Goal: Task Accomplishment & Management: Complete application form

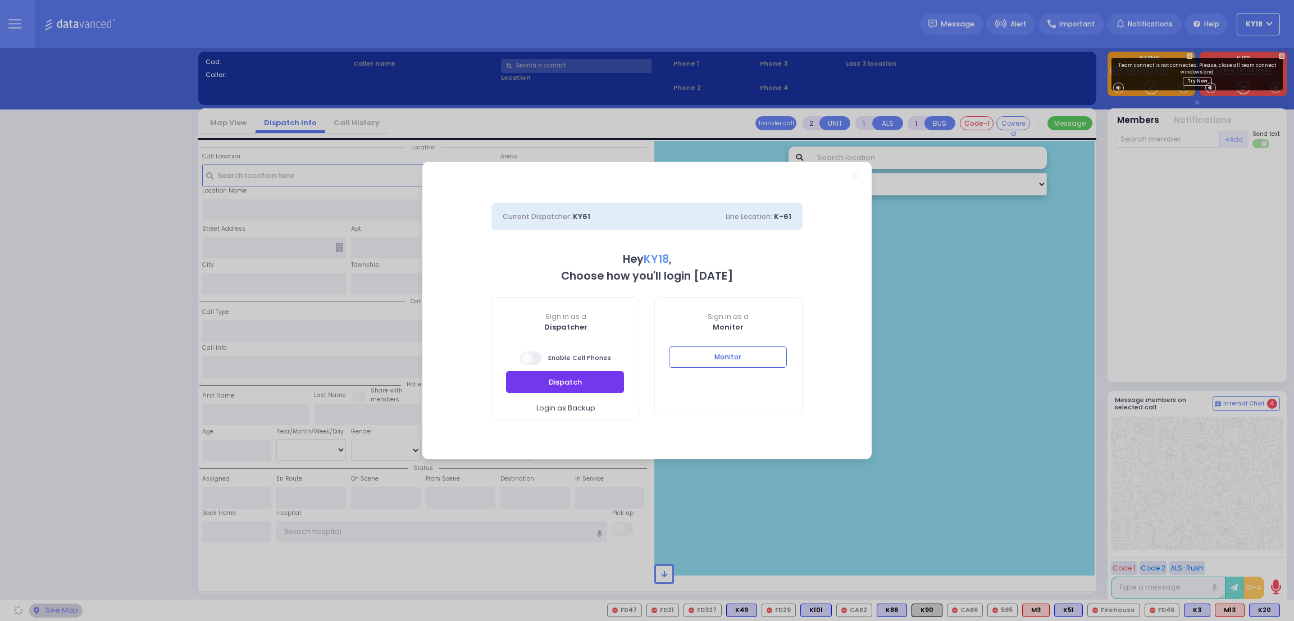
click at [575, 388] on button "Dispatch" at bounding box center [565, 381] width 118 height 21
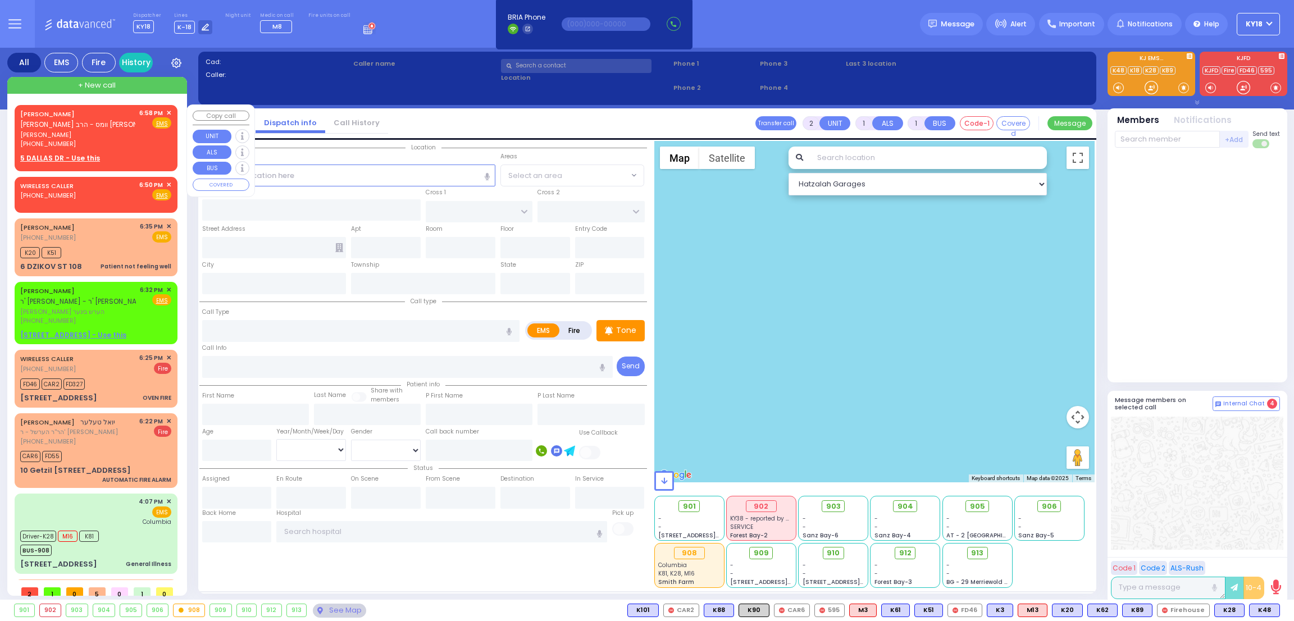
click at [87, 138] on span "[PERSON_NAME]" at bounding box center [77, 135] width 115 height 10
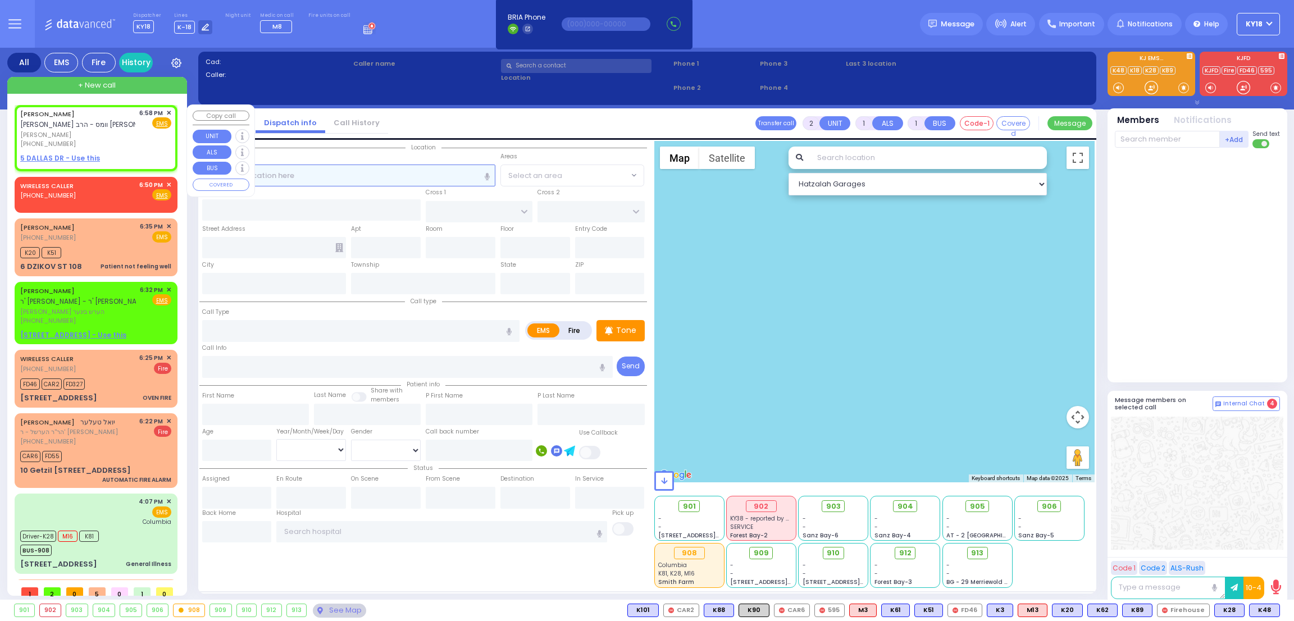
select select
radio input "true"
type input "[PERSON_NAME]"
select select
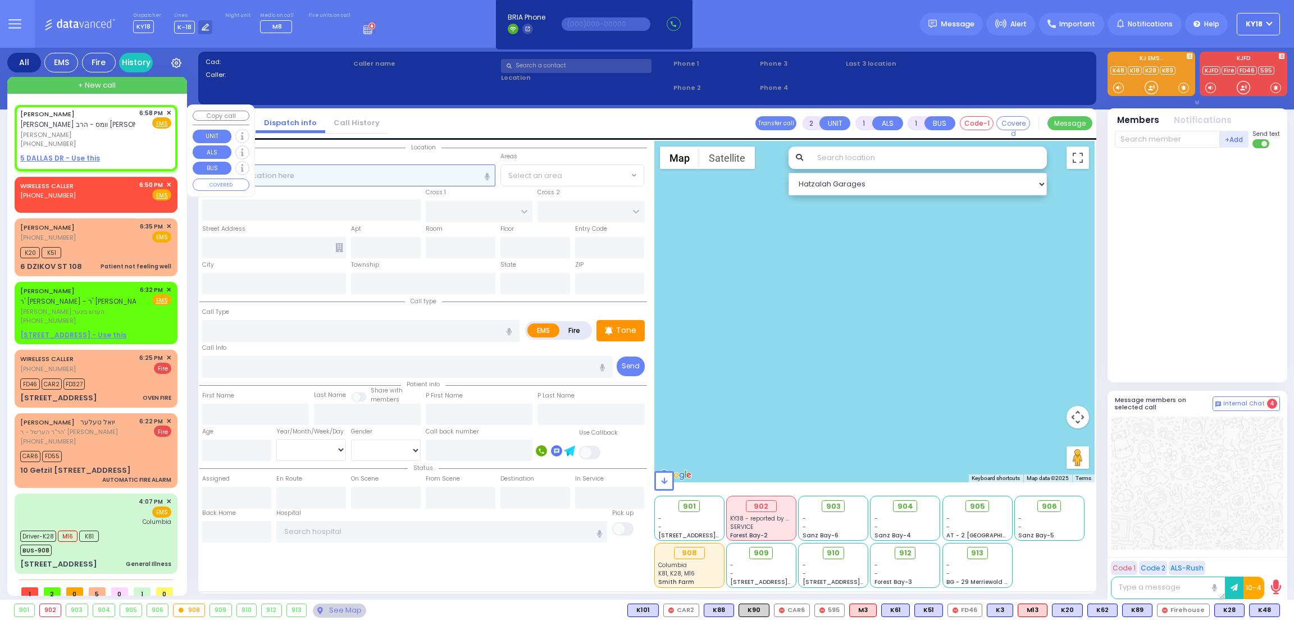
type input "18:58"
select select "Hatzalah Garages"
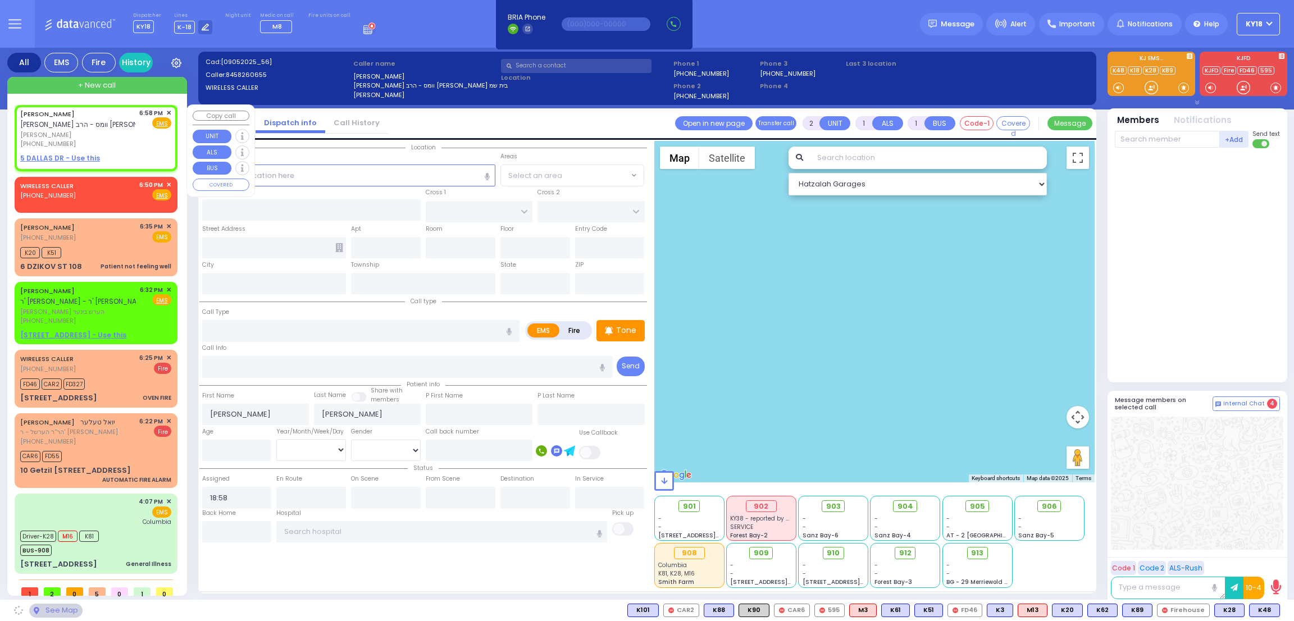
click at [76, 155] on u "5 DALLAS DR - Use this" at bounding box center [60, 158] width 80 height 10
select select
radio input "true"
select select
select select "Hatzalah Garages"
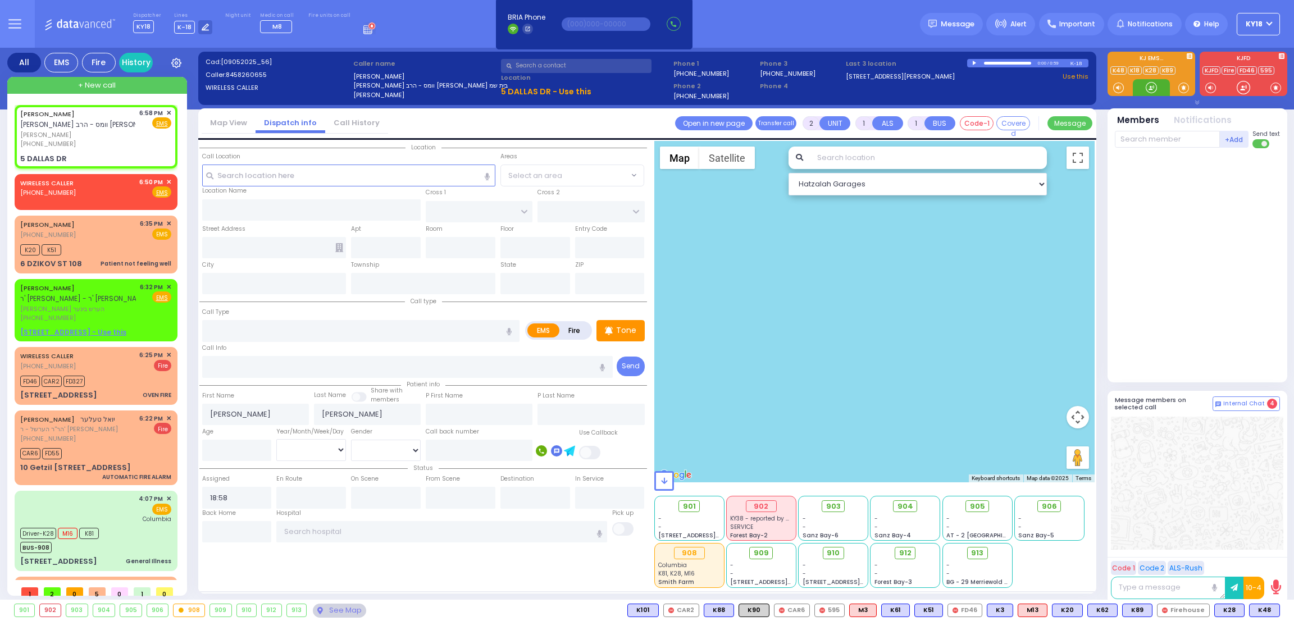
select select
radio input "true"
select select
select select "Hatzalah Garages"
type input "DUELK AVE"
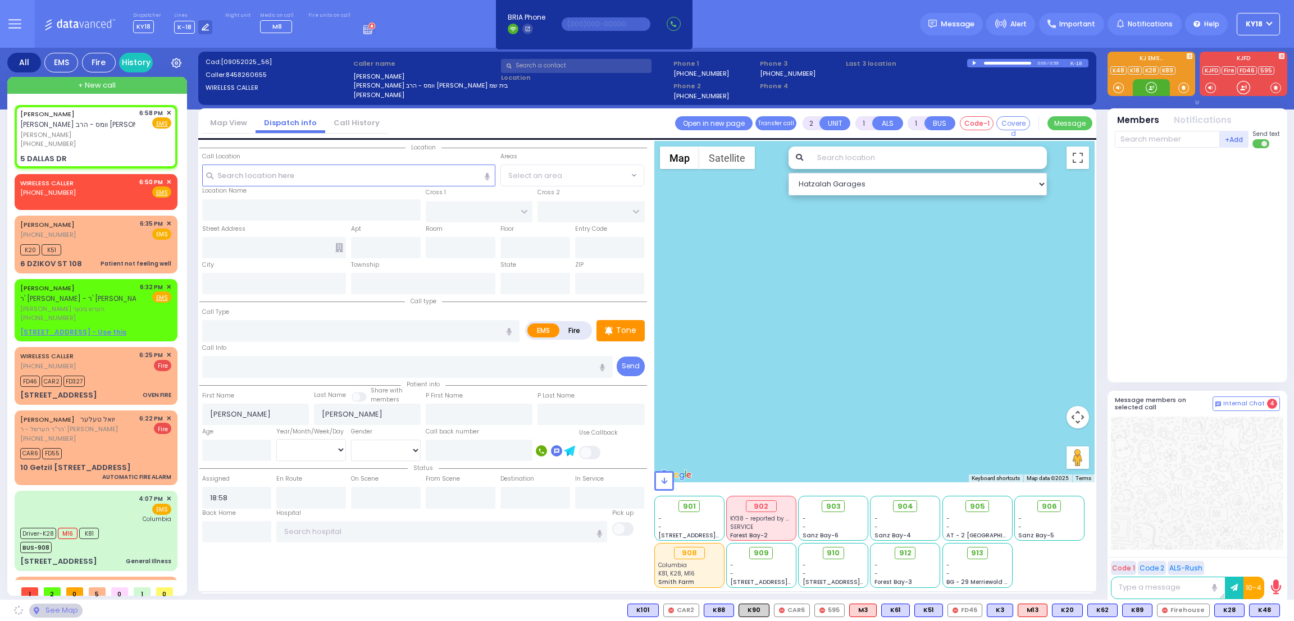
type input "[GEOGRAPHIC_DATA][PERSON_NAME]"
type input "5 DALLAS DR"
type input "Monroe"
type input "[US_STATE]"
type input "10950"
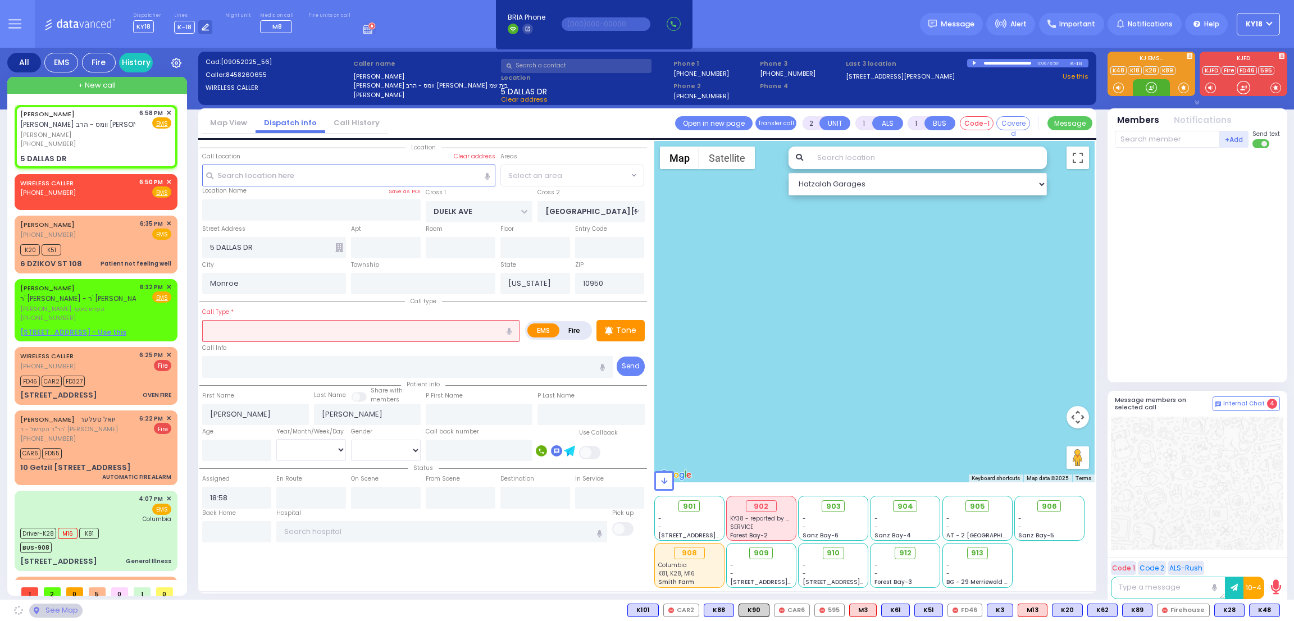
select select "[GEOGRAPHIC_DATA]"
click at [1151, 88] on div at bounding box center [1151, 87] width 11 height 11
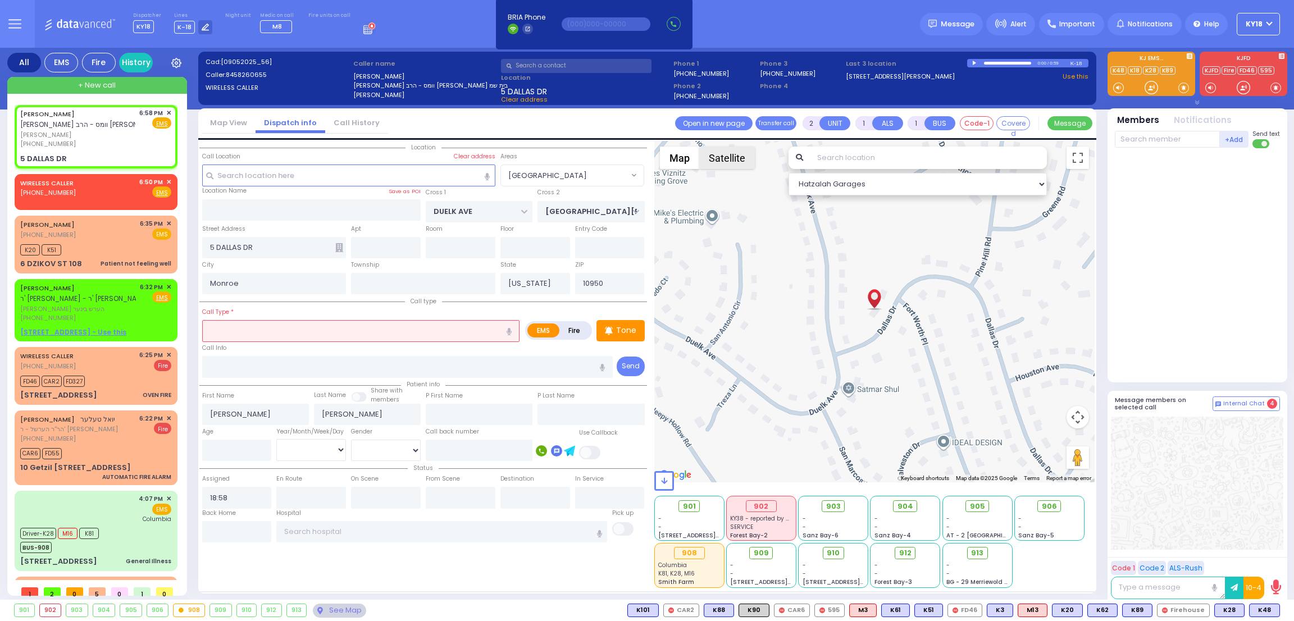
drag, startPoint x: 1151, startPoint y: 88, endPoint x: 716, endPoint y: 165, distance: 442.0
click at [716, 165] on div "All EMS Fire History Settings" at bounding box center [647, 326] width 1280 height 556
click at [422, 331] on input "text" at bounding box center [360, 330] width 317 height 21
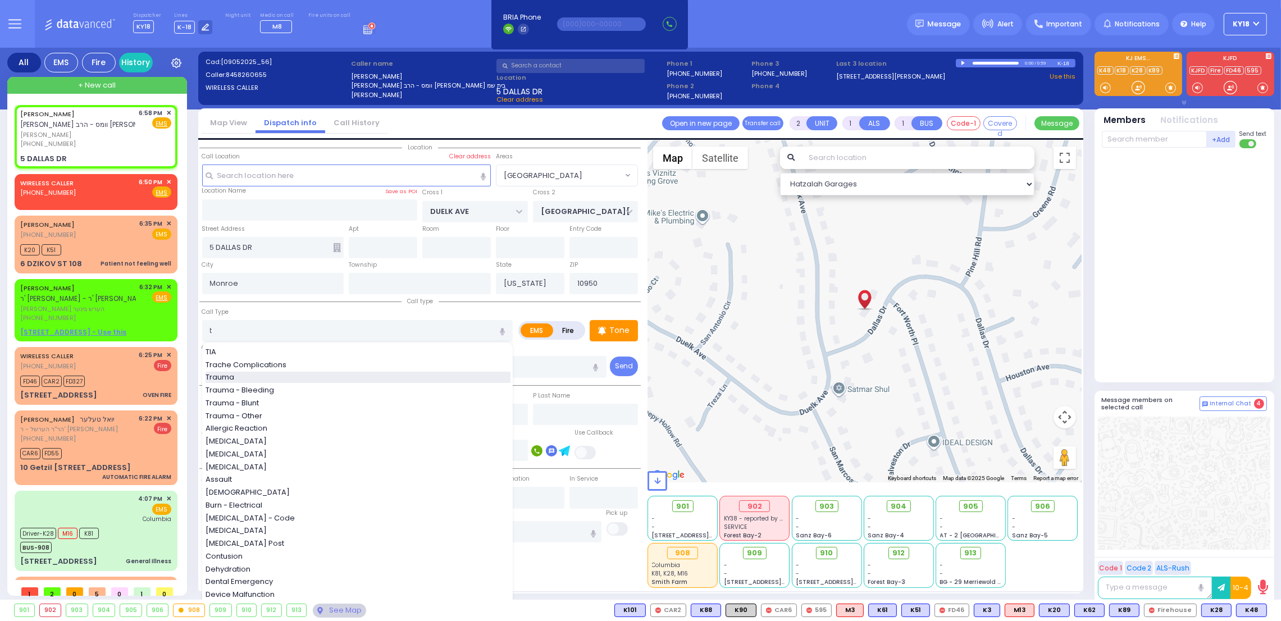
click at [364, 374] on div "Trauma" at bounding box center [358, 377] width 305 height 11
type input "Trauma"
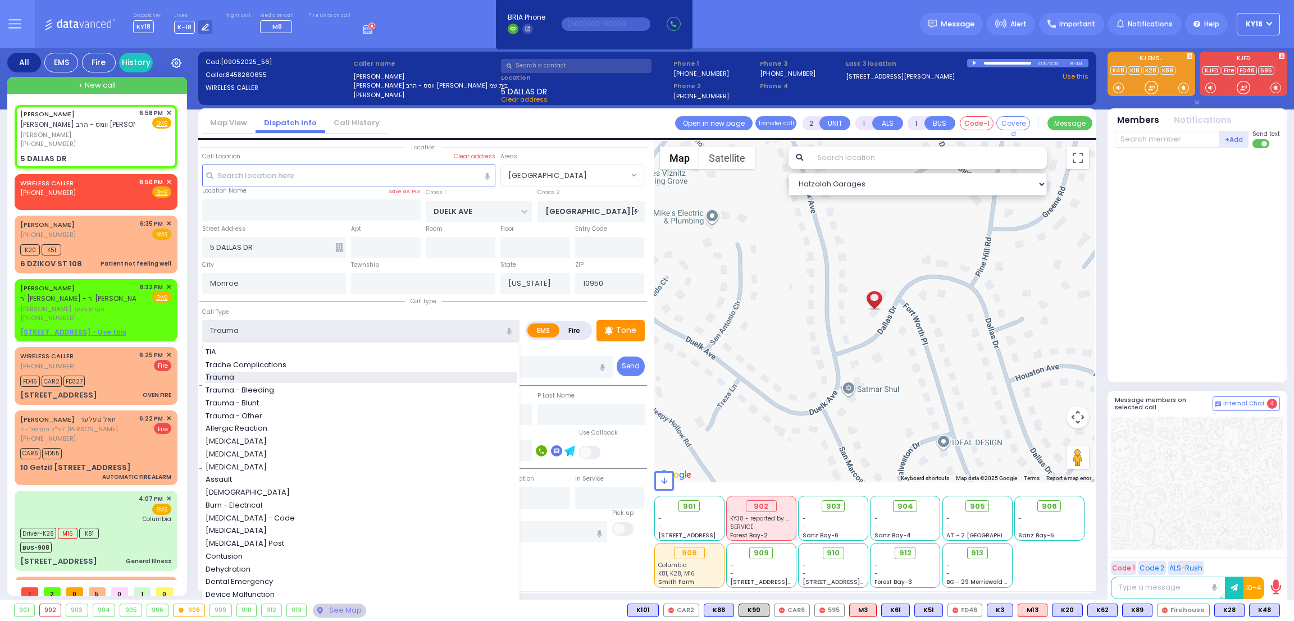
type input "0"
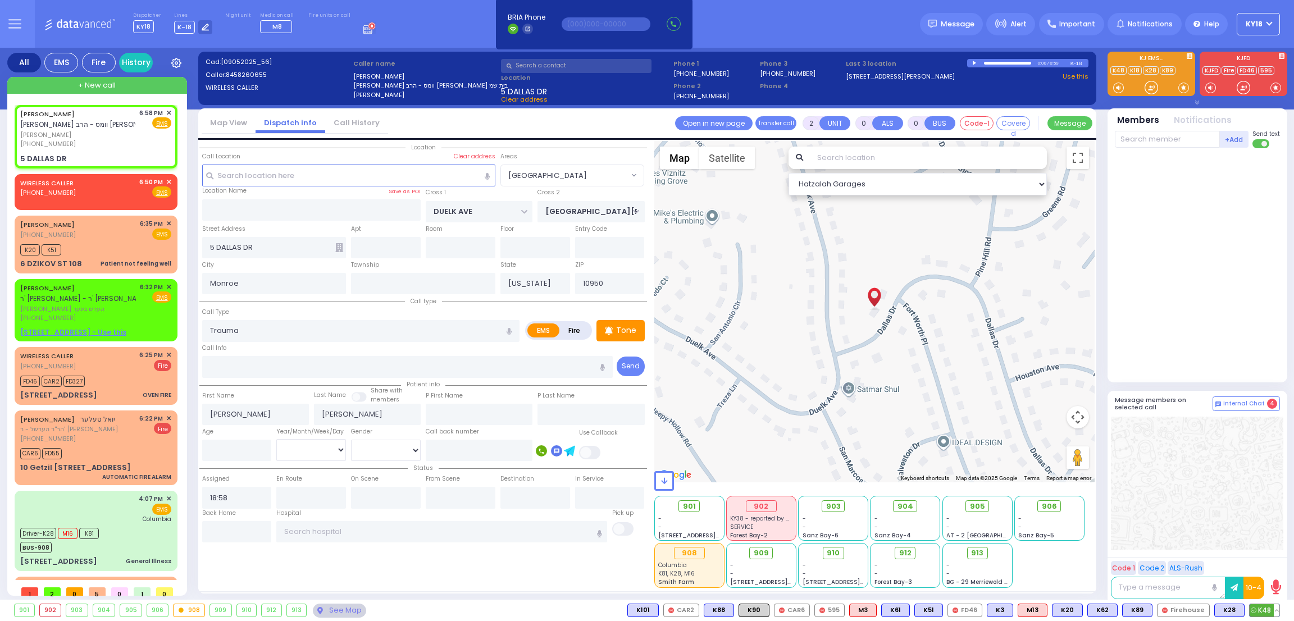
click at [1266, 614] on span "K48" at bounding box center [1264, 610] width 30 height 12
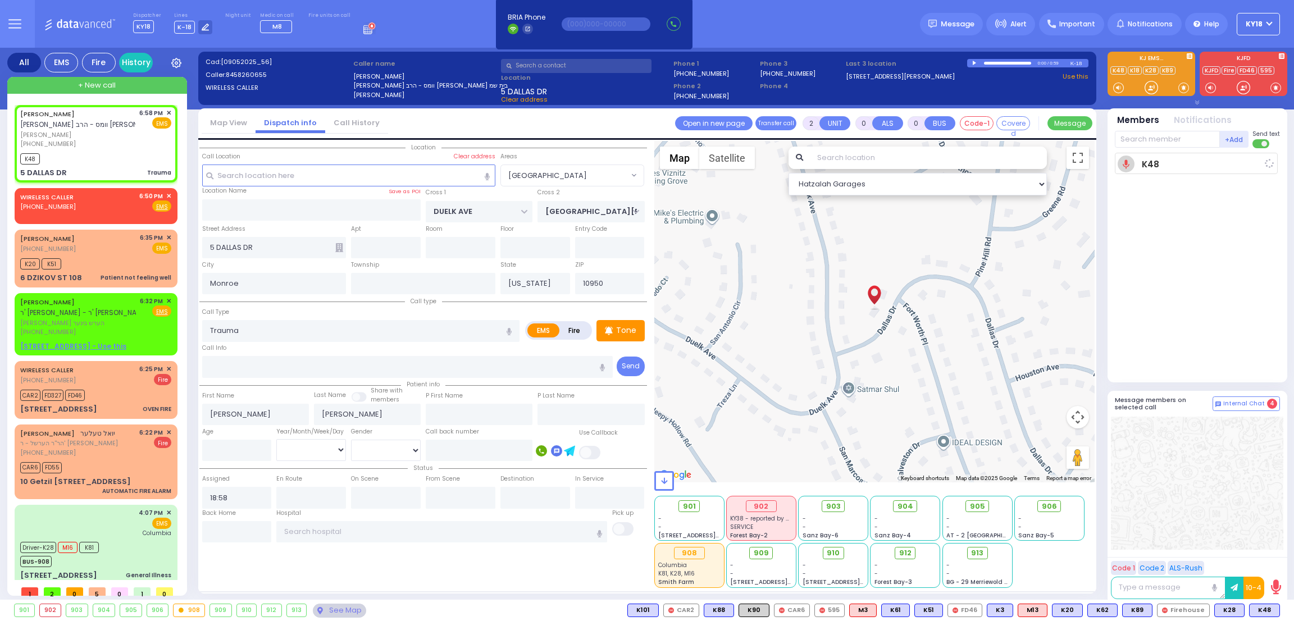
select select
radio input "true"
select select
type input "19:01"
select select "Hatzalah Garages"
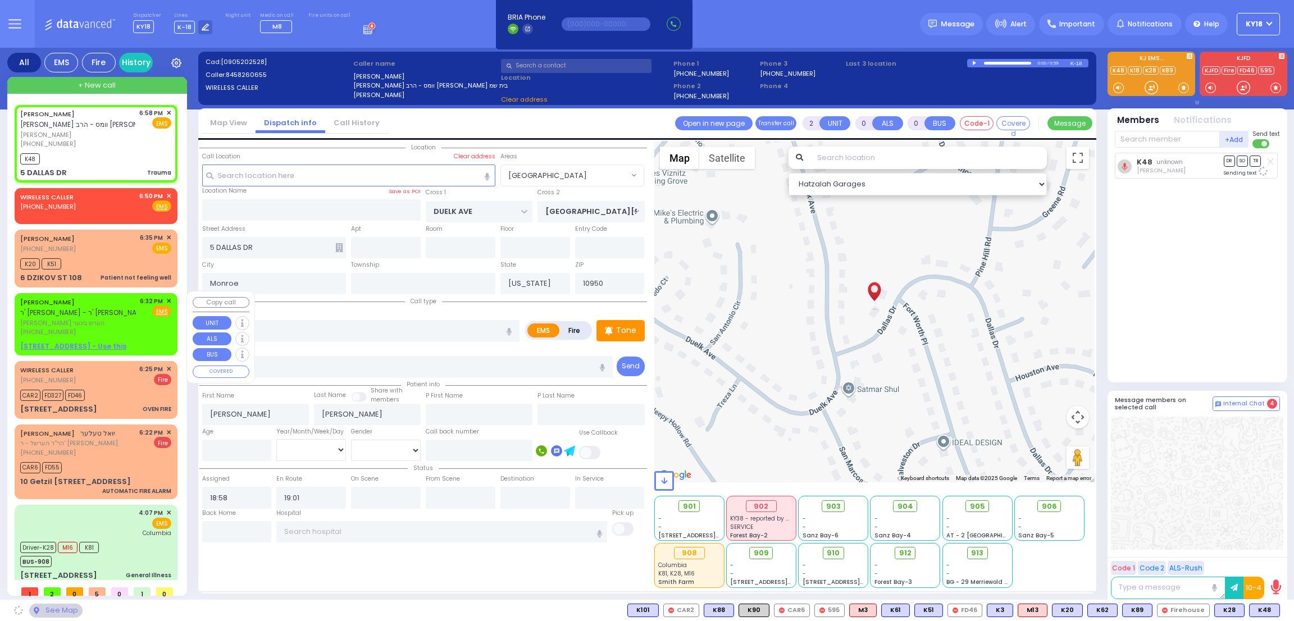
select select
radio input "true"
select select
select select "Hatzalah Garages"
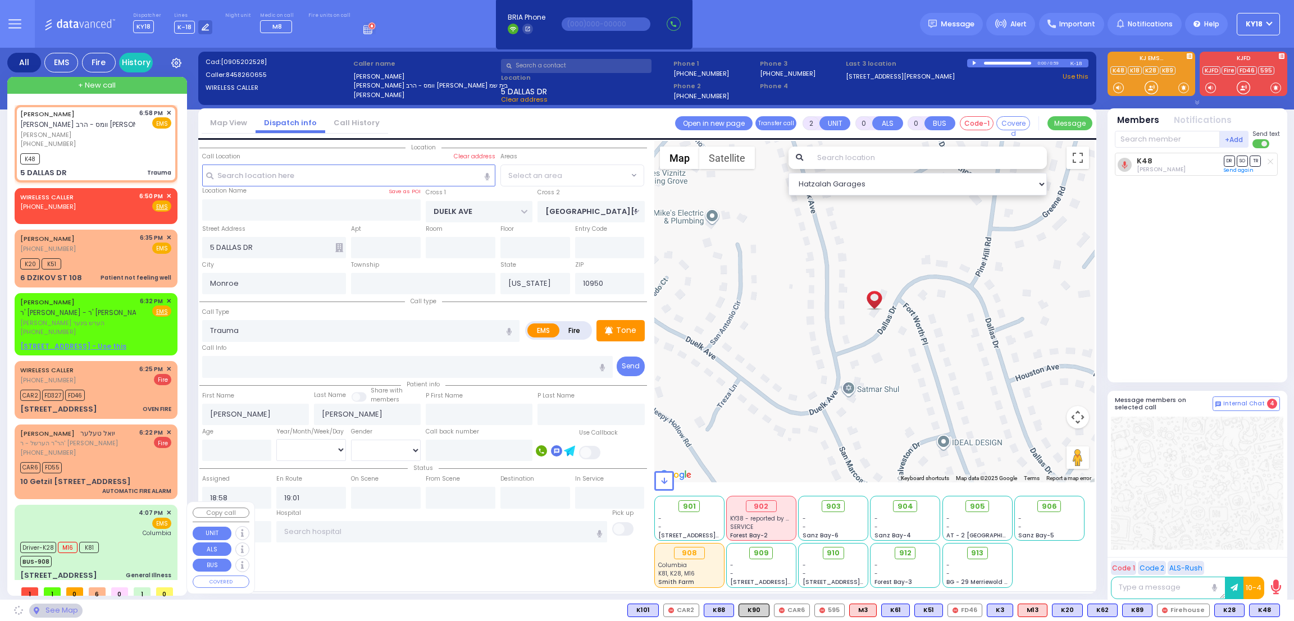
radio input "true"
select select
select select "[GEOGRAPHIC_DATA]"
select select "Hatzalah Garages"
select select "[GEOGRAPHIC_DATA]"
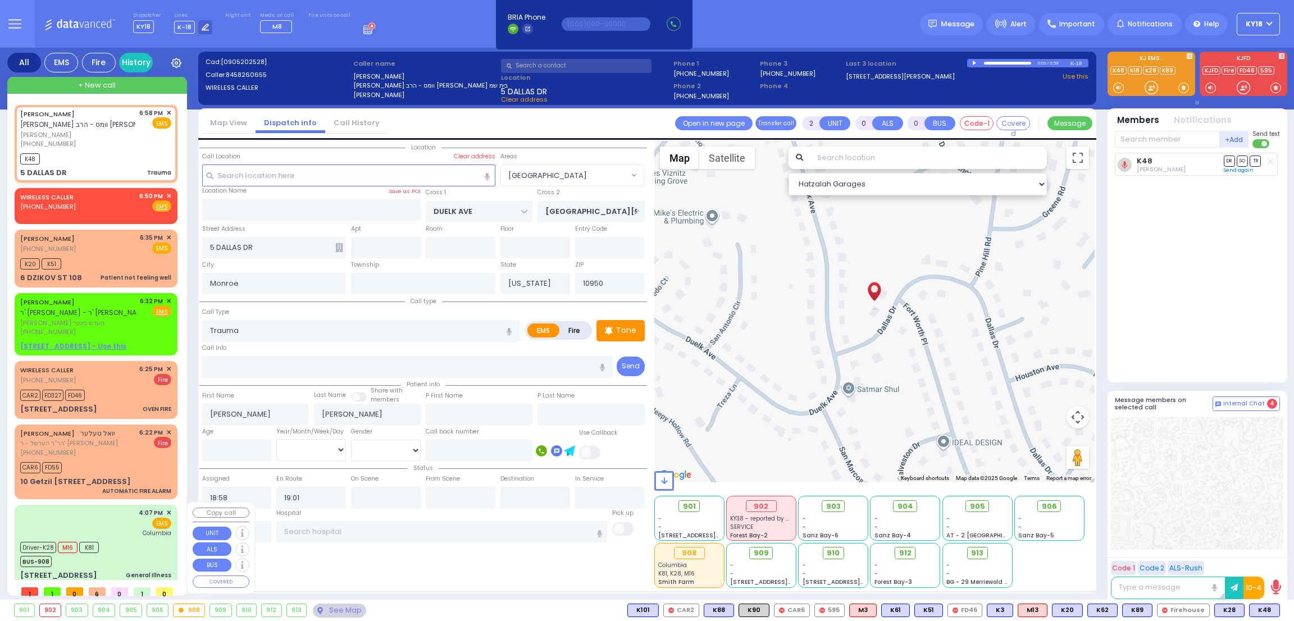
select select
radio input "true"
select select
select select "Hatzalah Garages"
select select "[GEOGRAPHIC_DATA]"
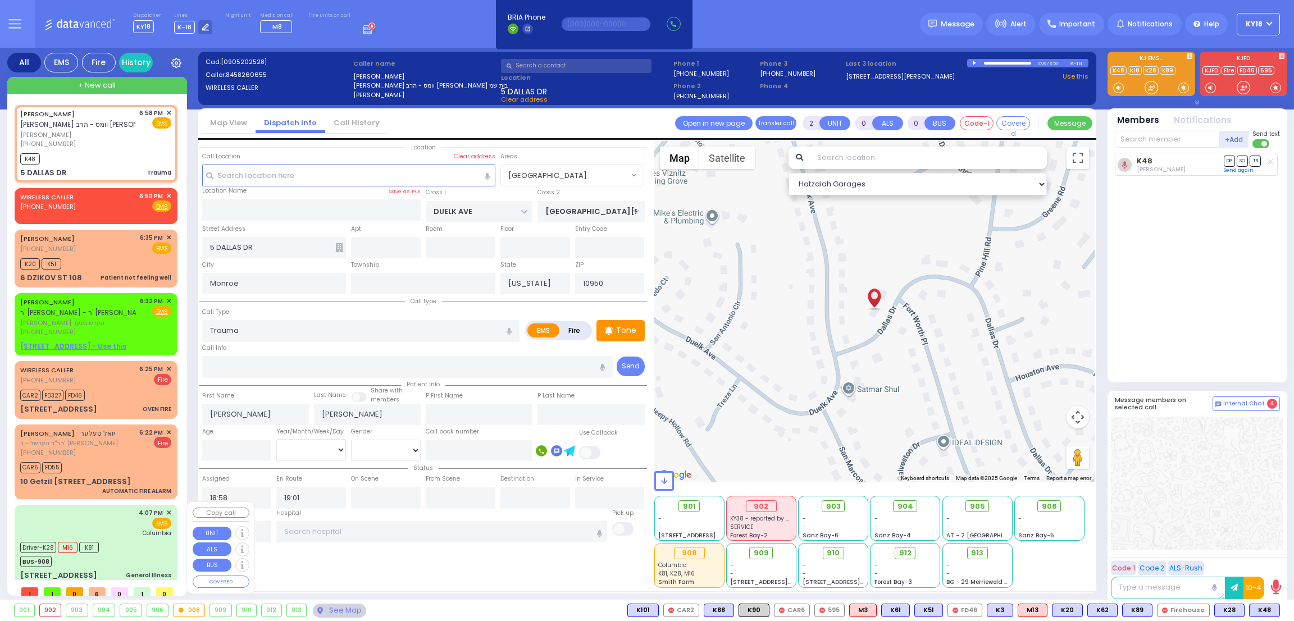
click at [149, 549] on div "Driver-K28 M16 K81 BUS-908" at bounding box center [95, 553] width 151 height 28
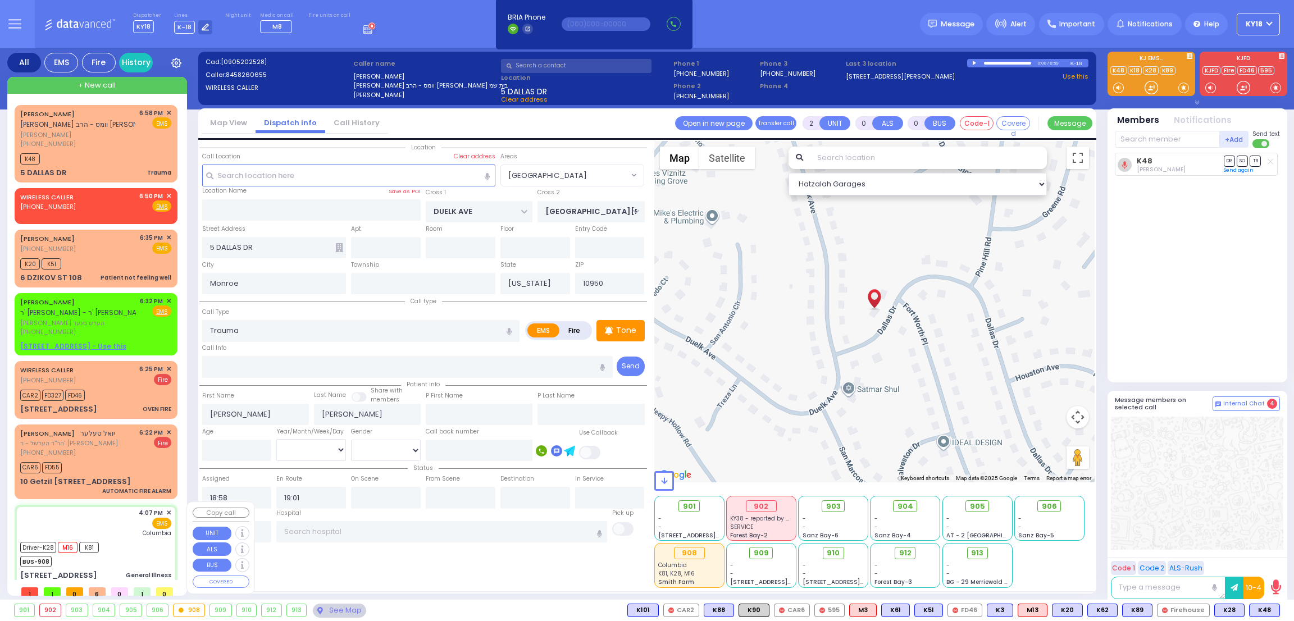
type input "6"
select select
type input "General Illness"
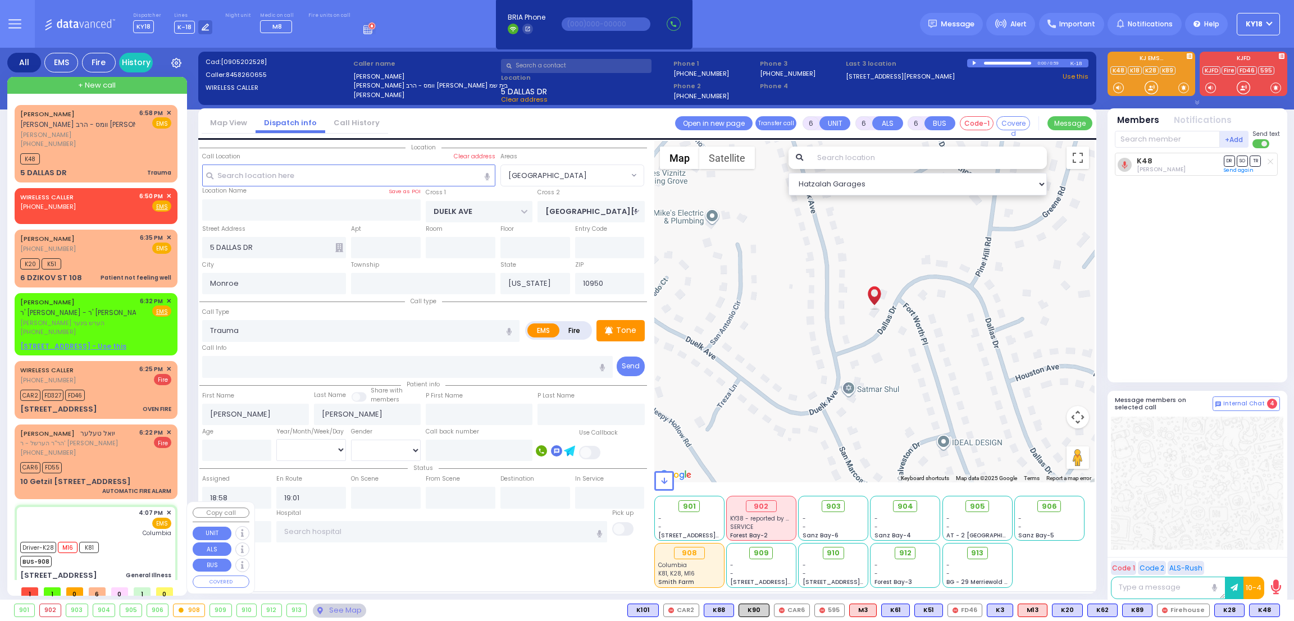
radio input "true"
type input "[PERSON_NAME]"
type input "6"
select select "Month"
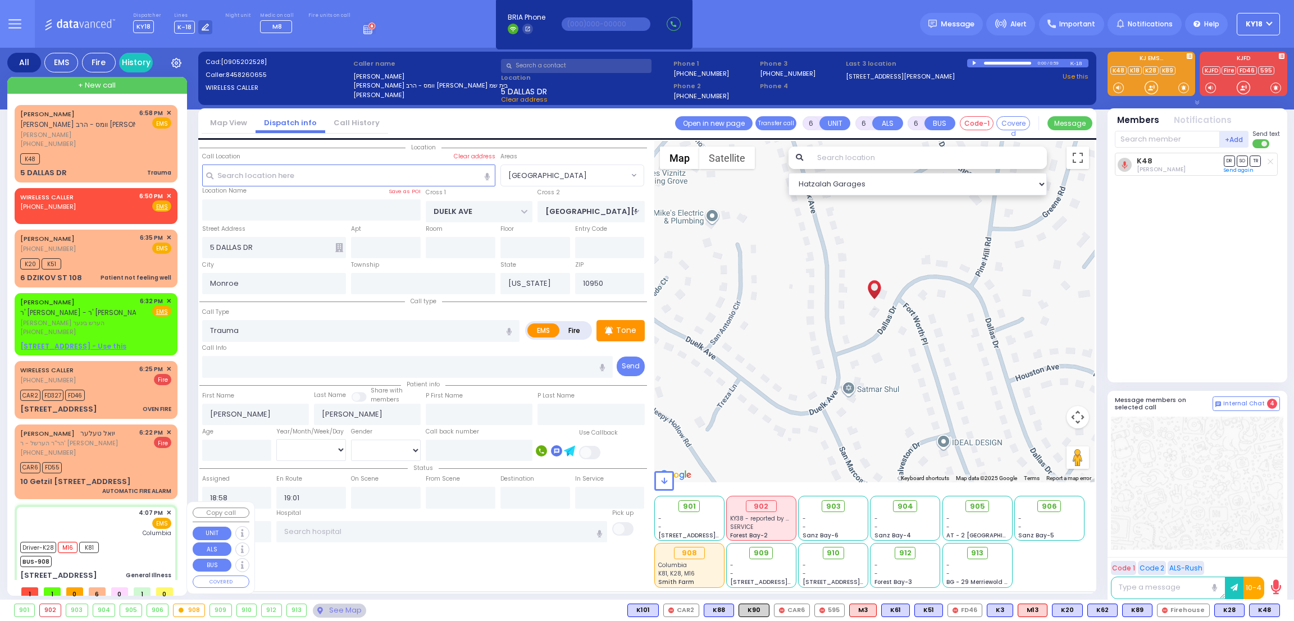
select select "[DEMOGRAPHIC_DATA]"
type input "16:07"
type input "16:08"
type input "16:10"
type input "16:30"
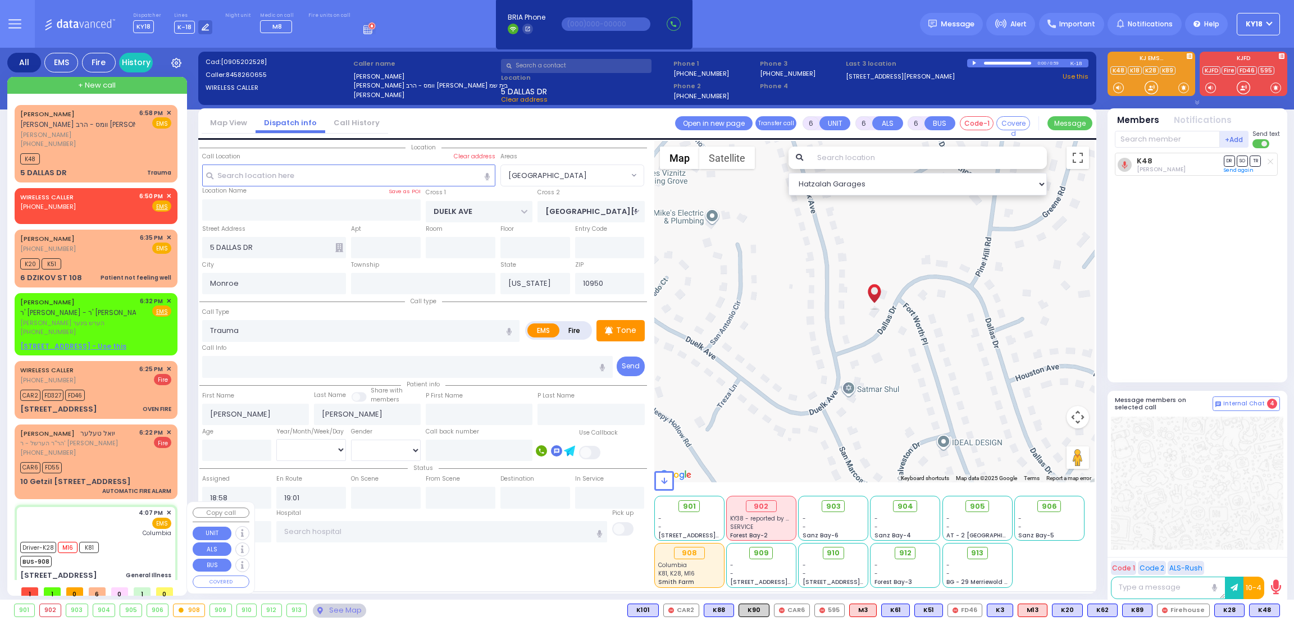
type input "17:15"
type input "17:25"
type input "[US_STATE][GEOGRAPHIC_DATA]- [GEOGRAPHIC_DATA]"
select select "Hatzalah Garages"
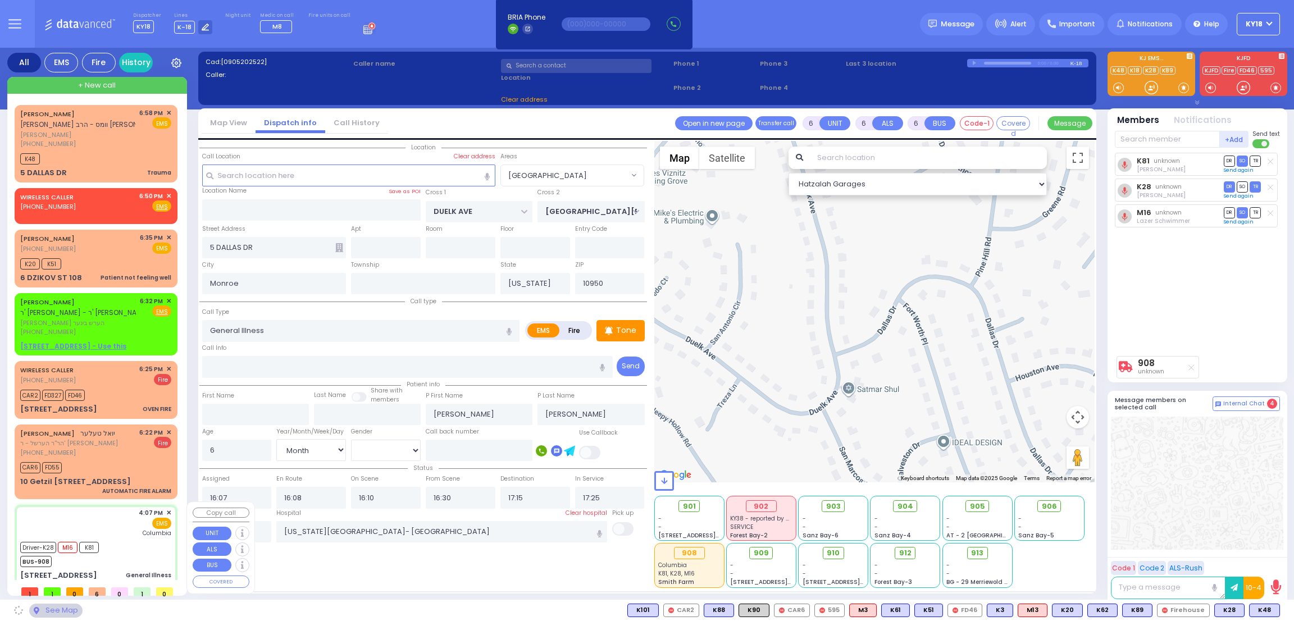
type input "STRAWBERRY DR"
type input "BRIARWAY ST"
type input "[STREET_ADDRESS]"
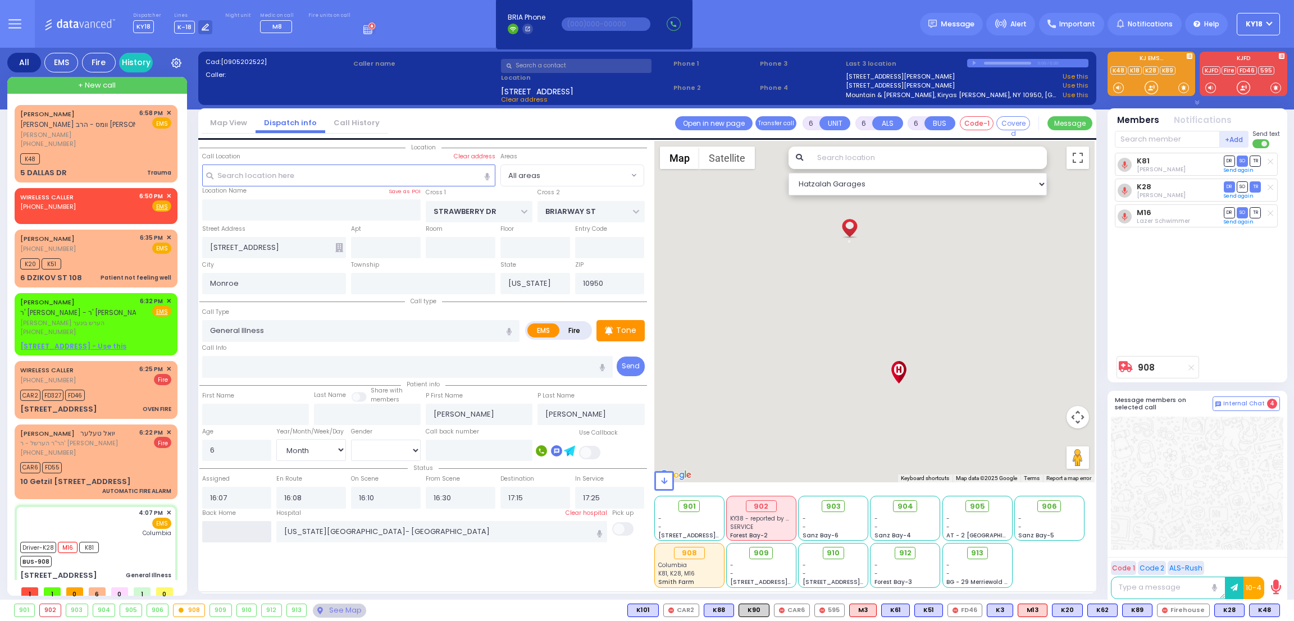
click at [252, 537] on input "text" at bounding box center [237, 531] width 70 height 21
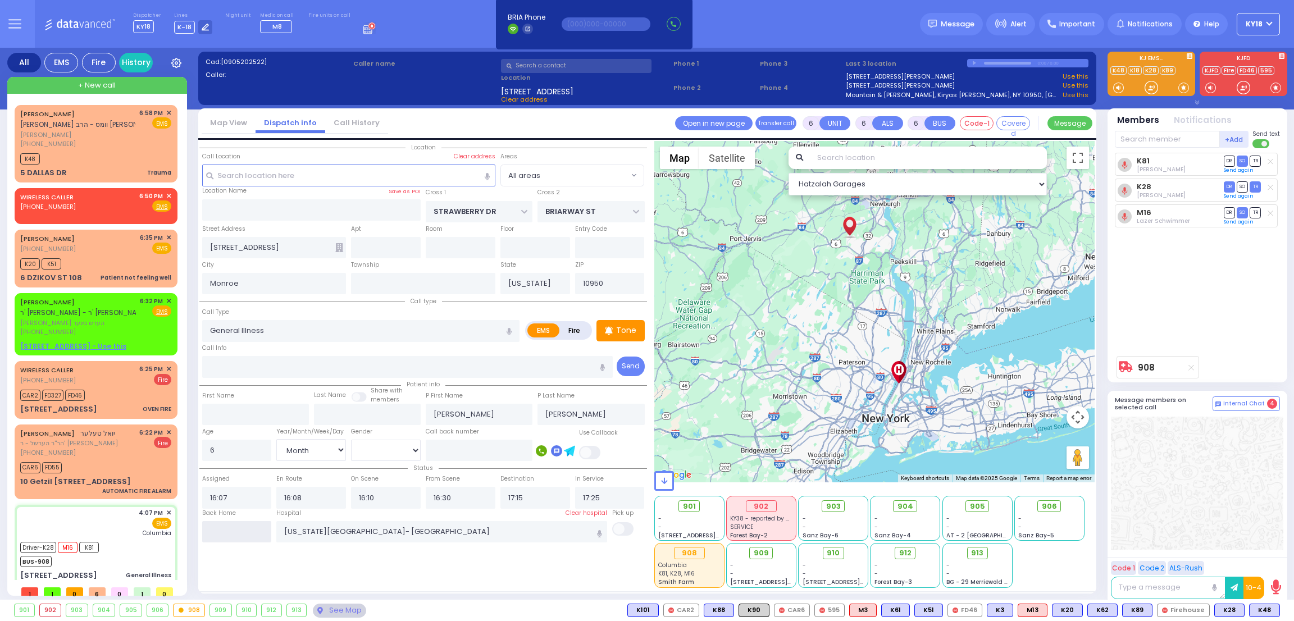
click at [252, 537] on input "text" at bounding box center [237, 531] width 70 height 21
type input "19:01"
select select
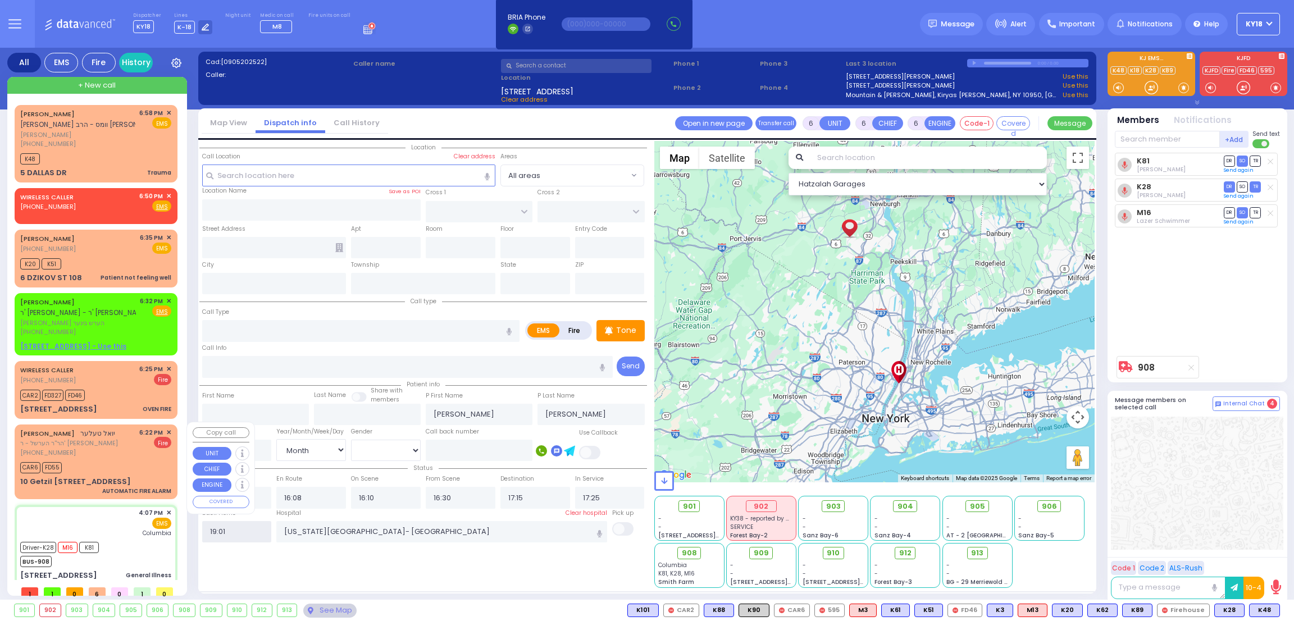
radio input "true"
select select
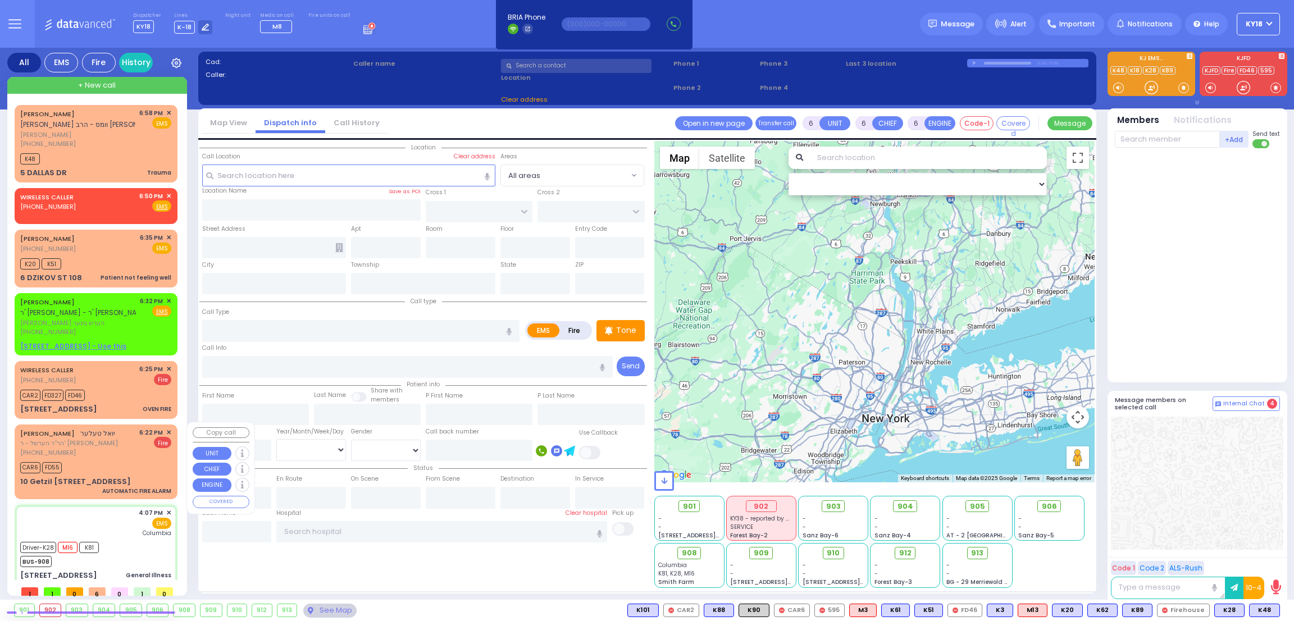
click at [136, 459] on div "CAR6 FD55" at bounding box center [95, 466] width 151 height 14
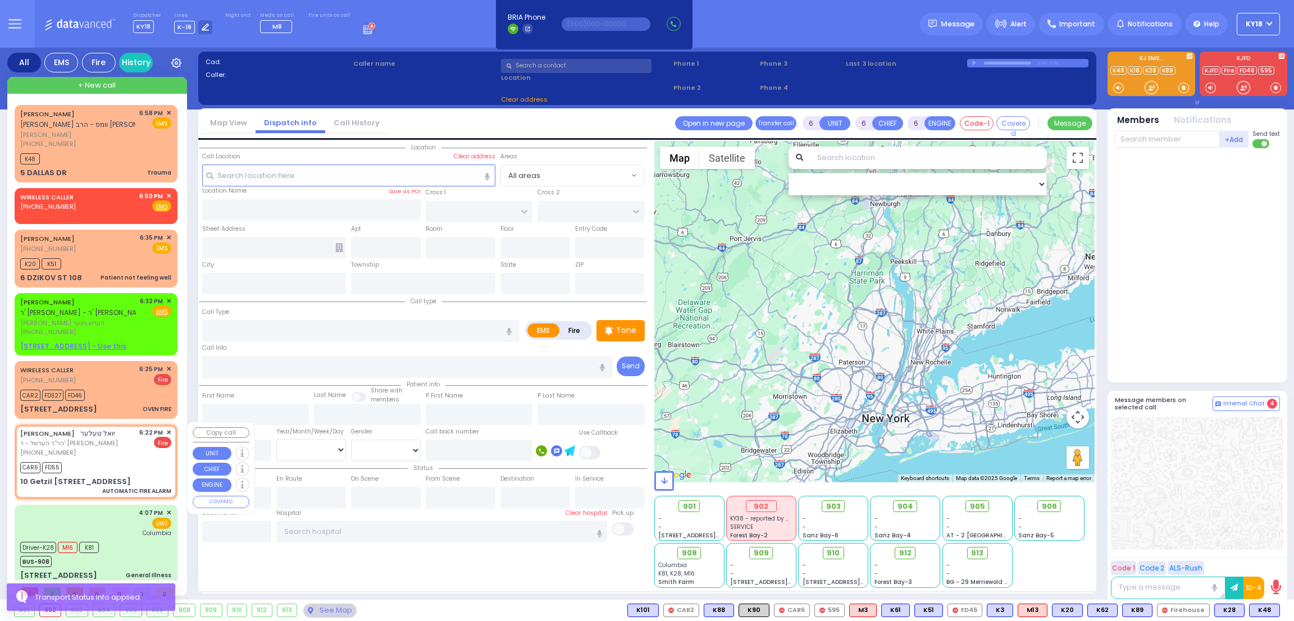
type input "3"
type input "1"
select select
type input "AUTOMATIC FIRE ALARM"
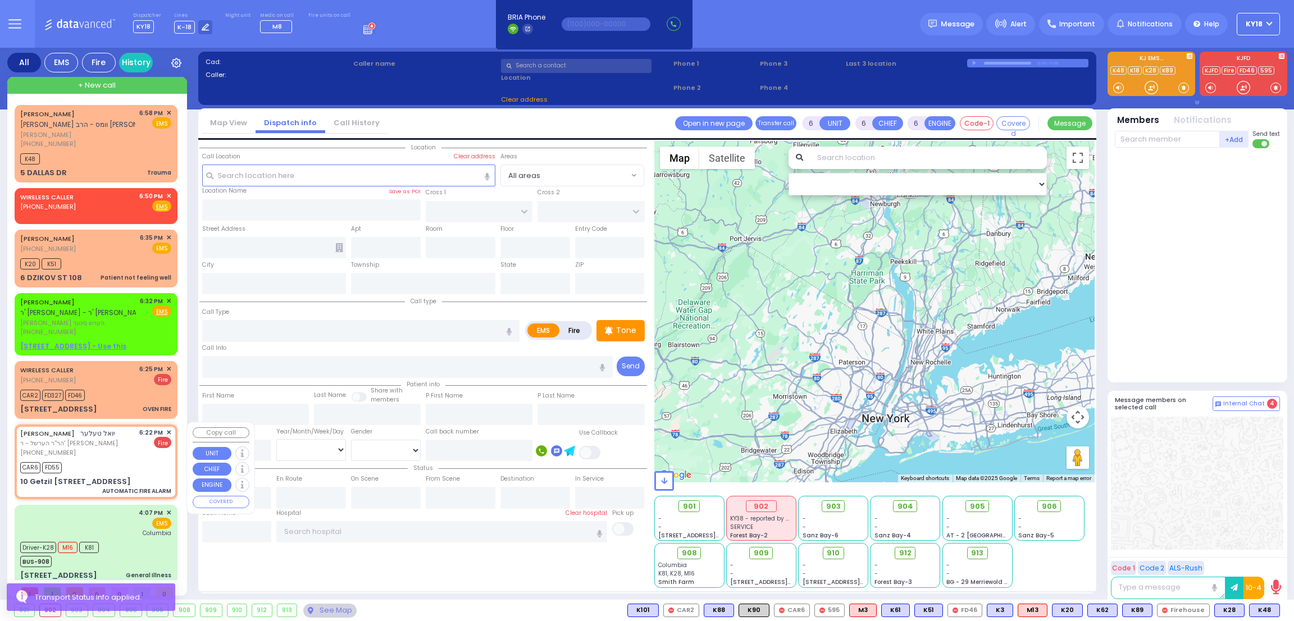
radio input "false"
radio input "true"
type input "[PERSON_NAME]"
type input "TELLER"
select select
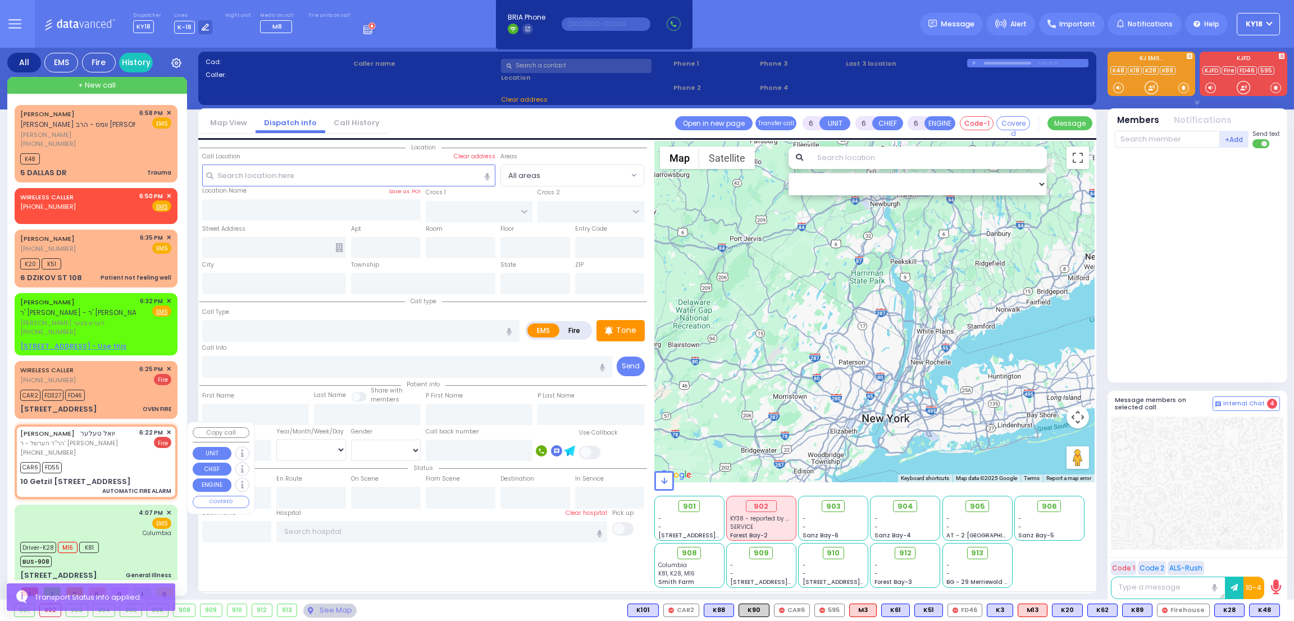
type input "18:22"
type input "18:26"
select select "Hatzalah Garages"
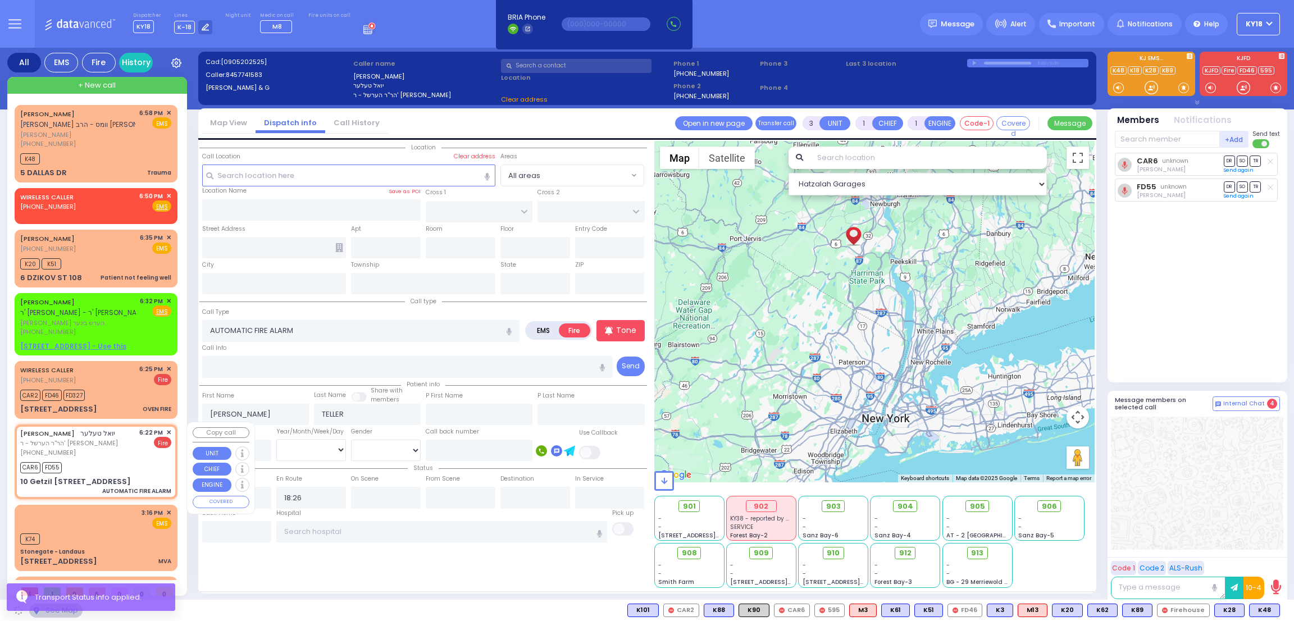
type input "KERESTIER COURT"
type input "[PERSON_NAME] DR"
type input "10 [PERSON_NAME][GEOGRAPHIC_DATA]"
type input "102"
type input "Monroe"
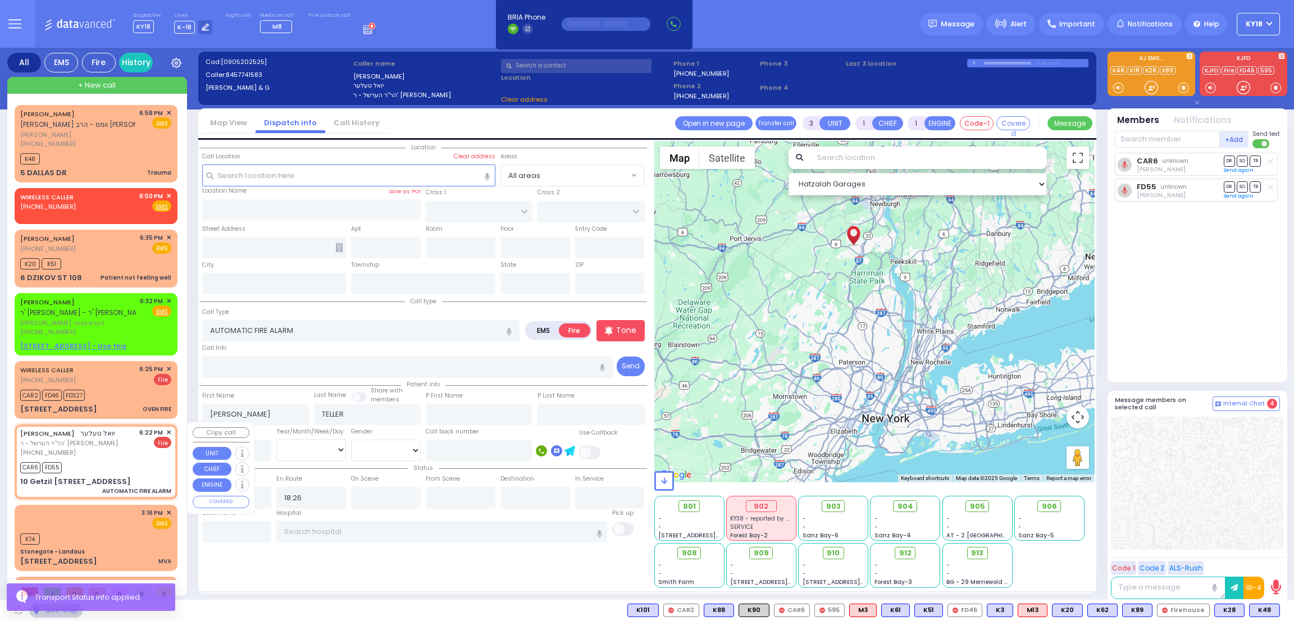
type input "[US_STATE]"
type input "10950"
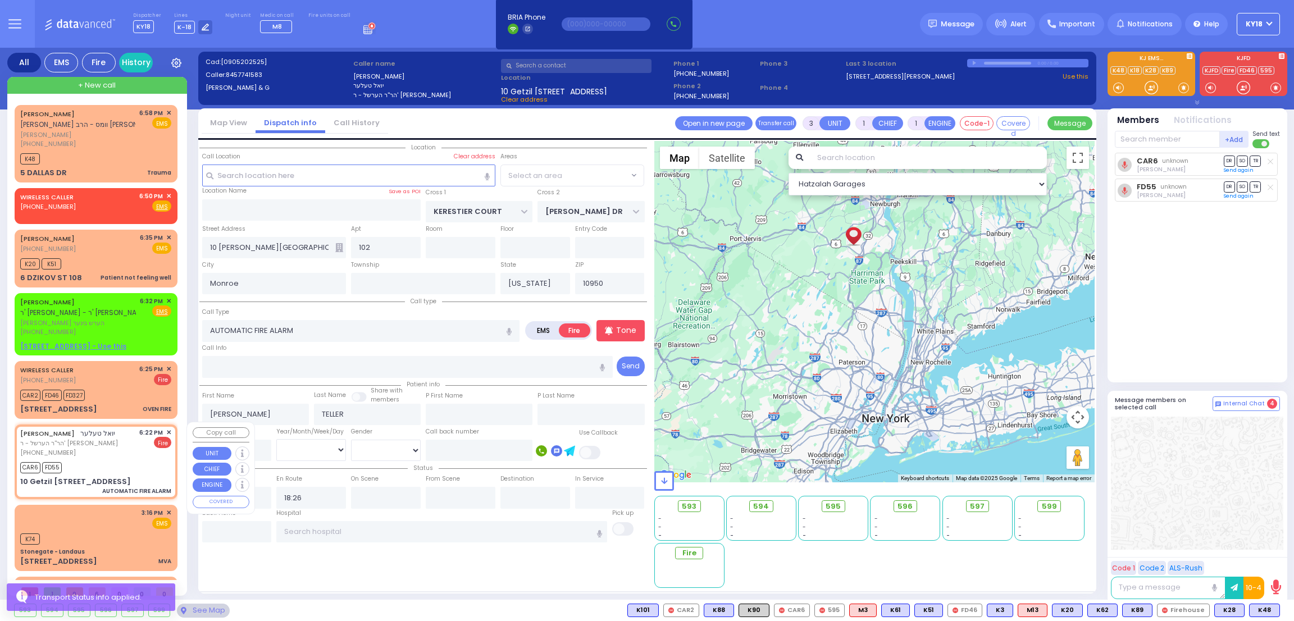
select select "SECTION 4"
click at [166, 428] on span "✕" at bounding box center [168, 433] width 5 height 10
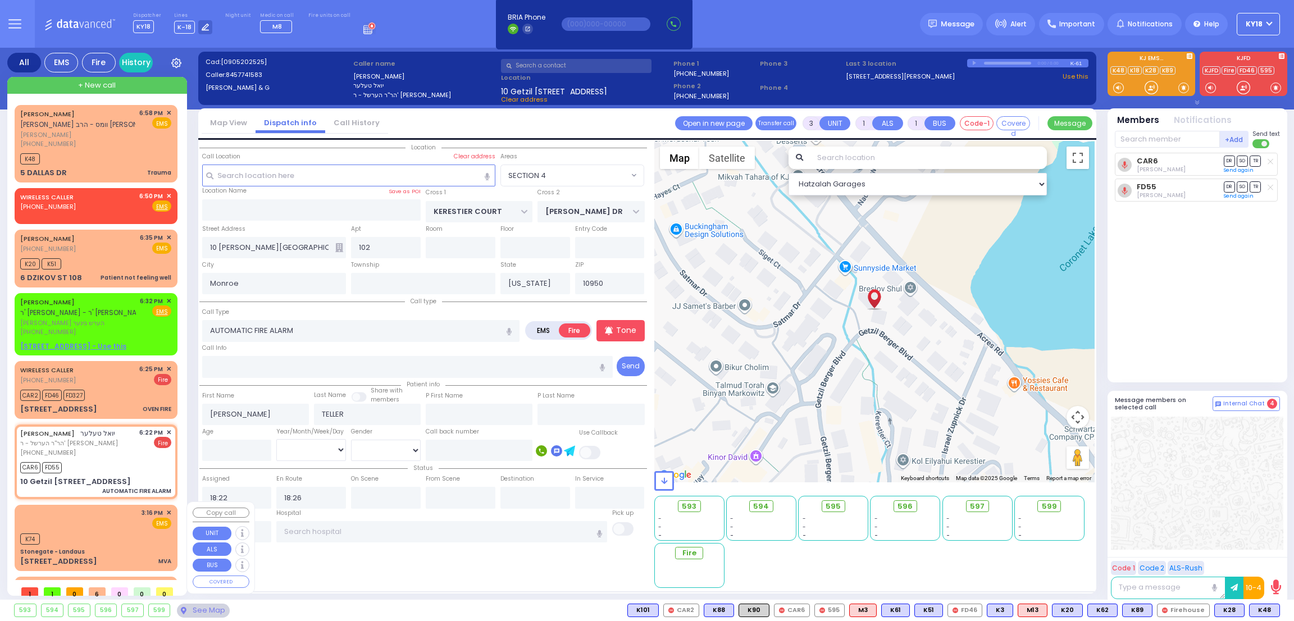
click at [124, 536] on div "K74" at bounding box center [95, 538] width 151 height 14
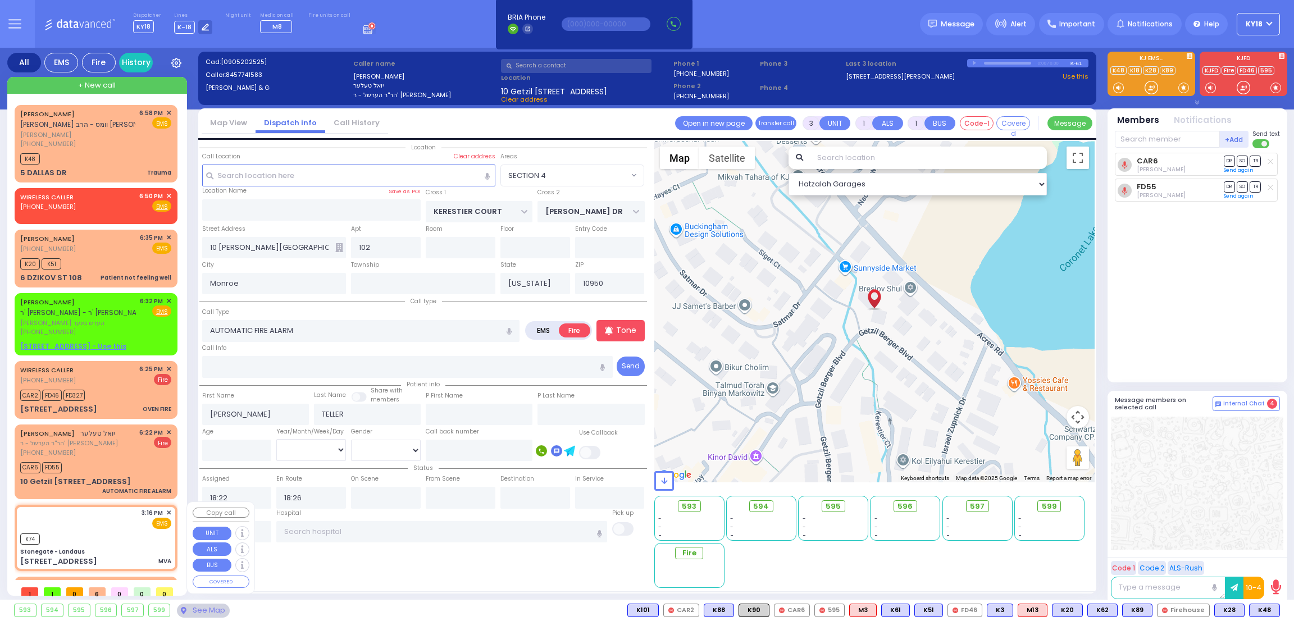
type input "4"
select select
type input "MVA"
radio input "true"
select select
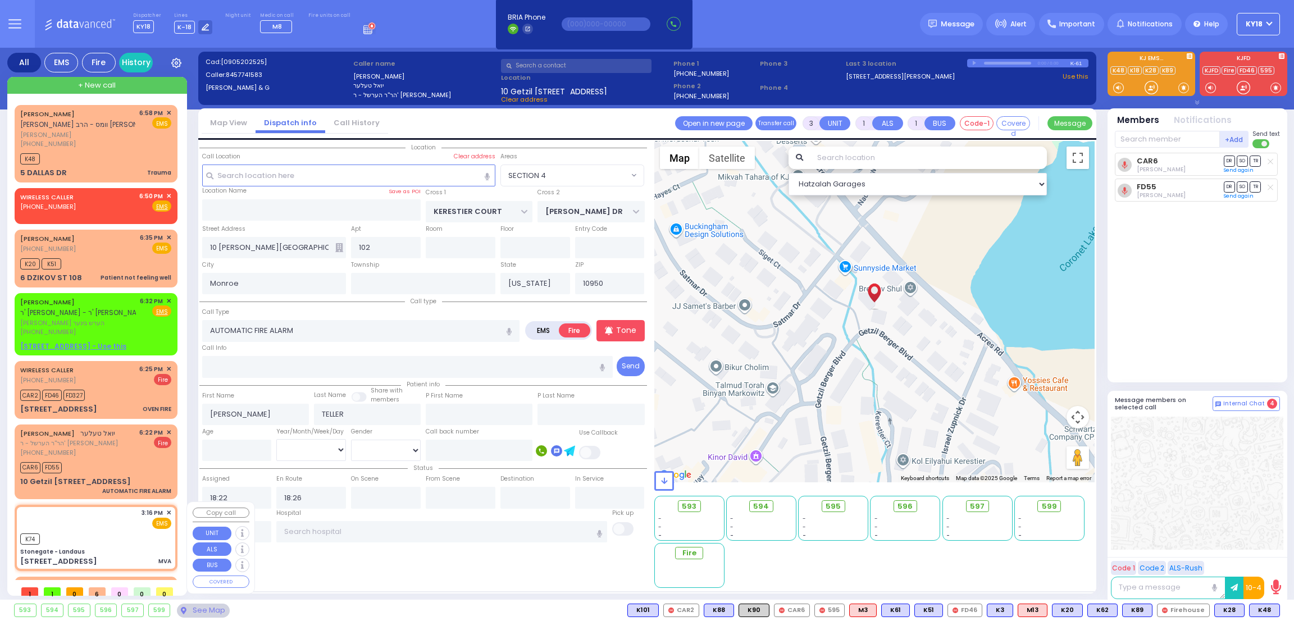
type input "15:16"
type input "15:17"
select select "Hatzalah Garages"
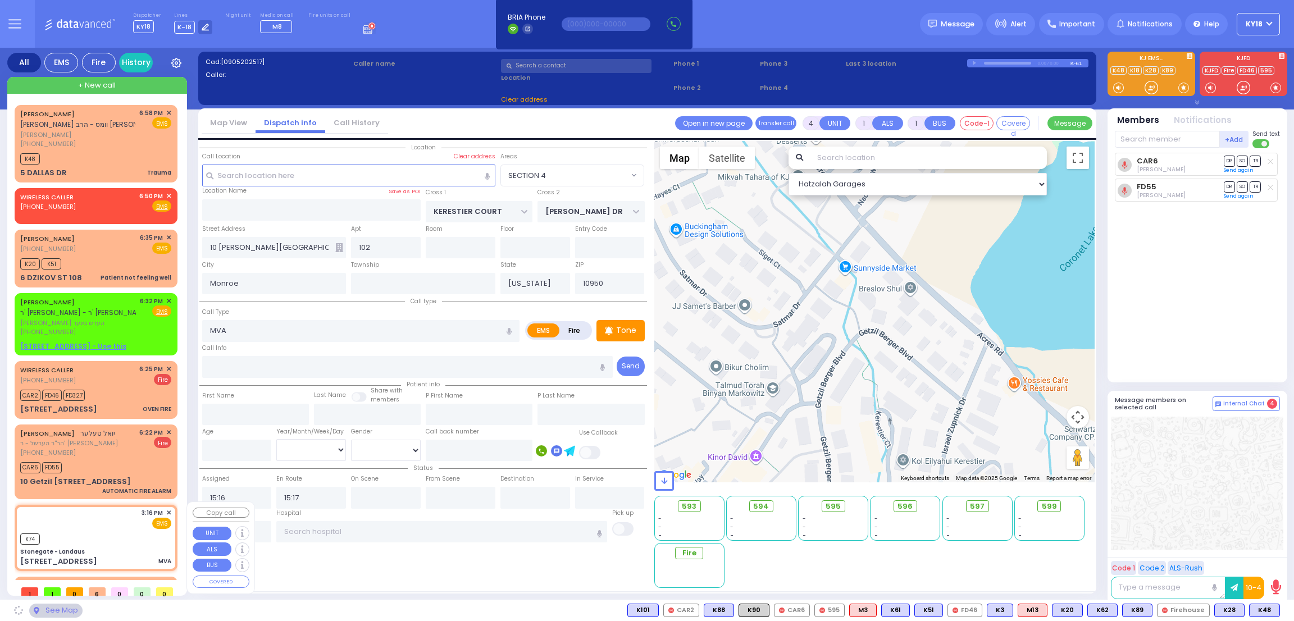
type input "Stonegate - Landaus"
type input "STATE ROUTE 208"
type input "TANAGER RD"
type input "[STREET_ADDRESS]"
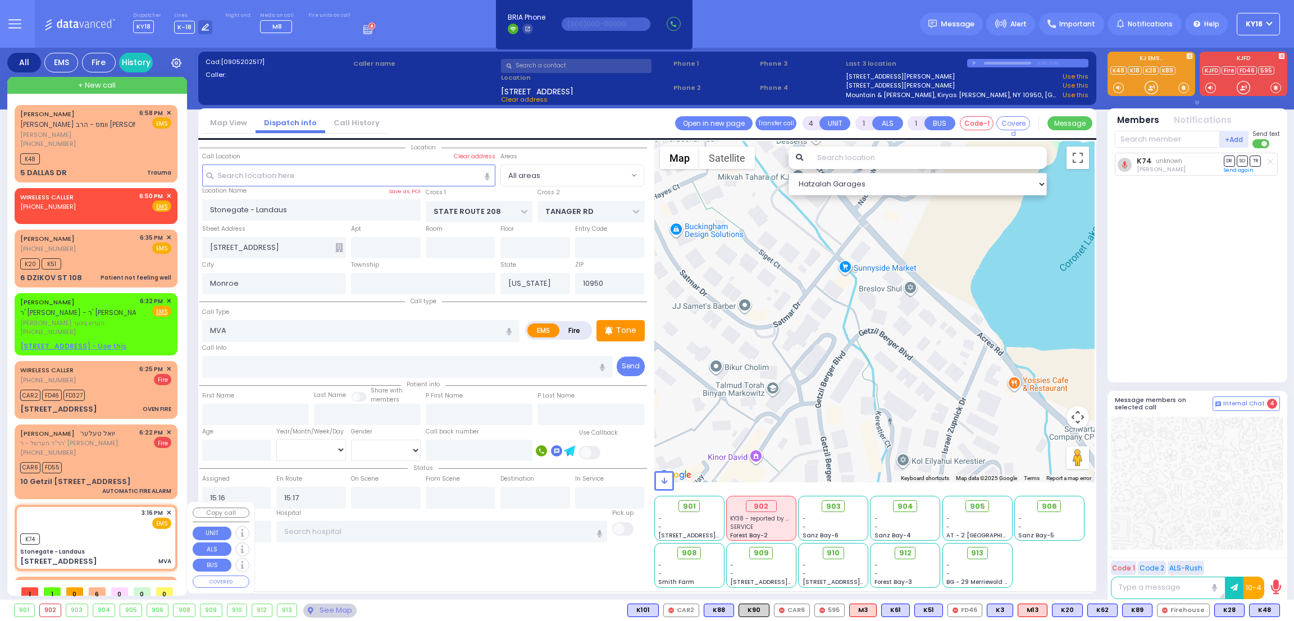
click at [166, 509] on span "✕" at bounding box center [168, 513] width 5 height 10
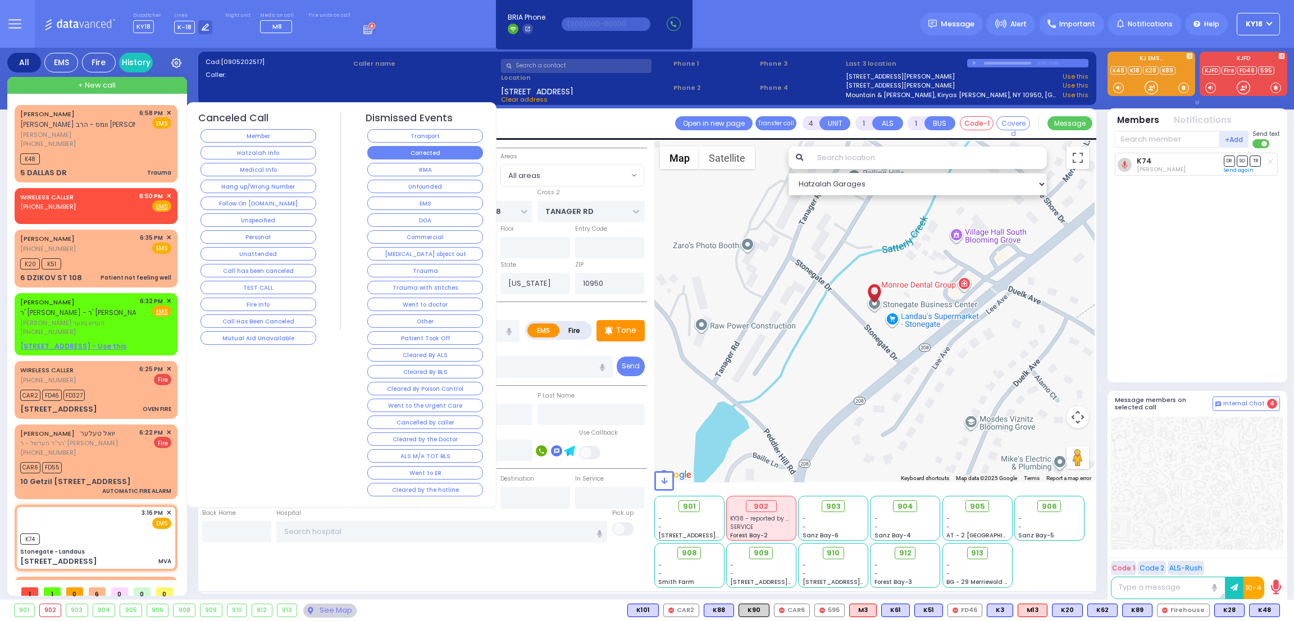
click at [459, 158] on button "Corrected" at bounding box center [425, 152] width 116 height 13
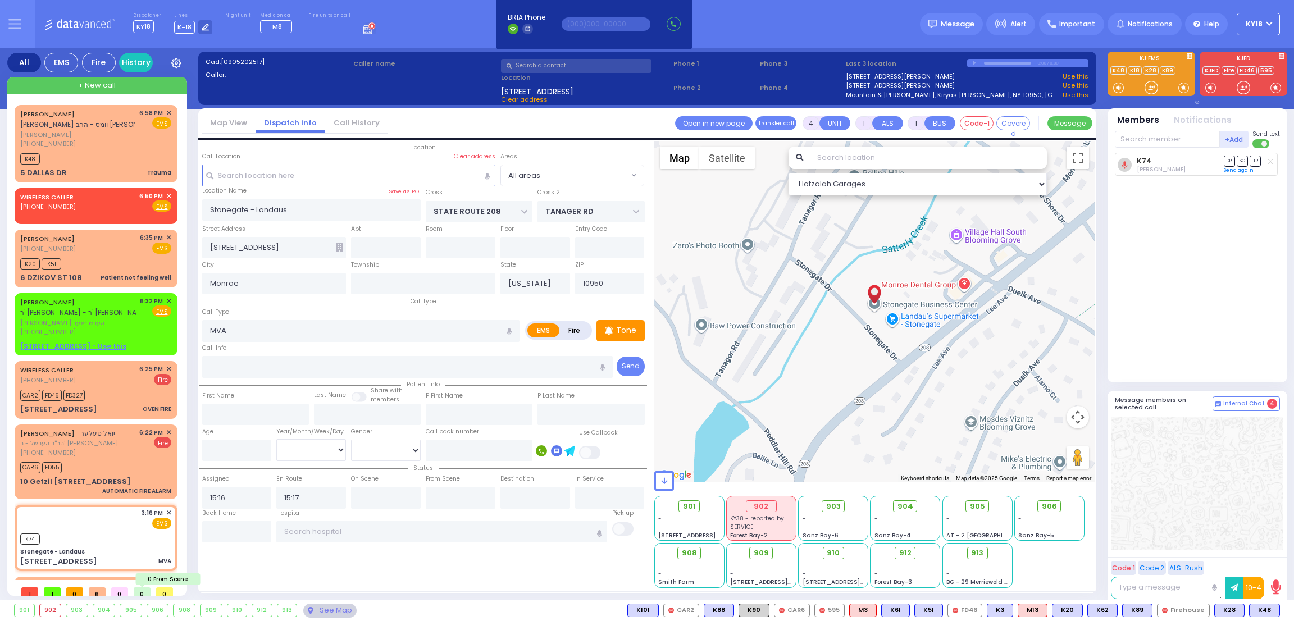
select select
radio input "true"
select select
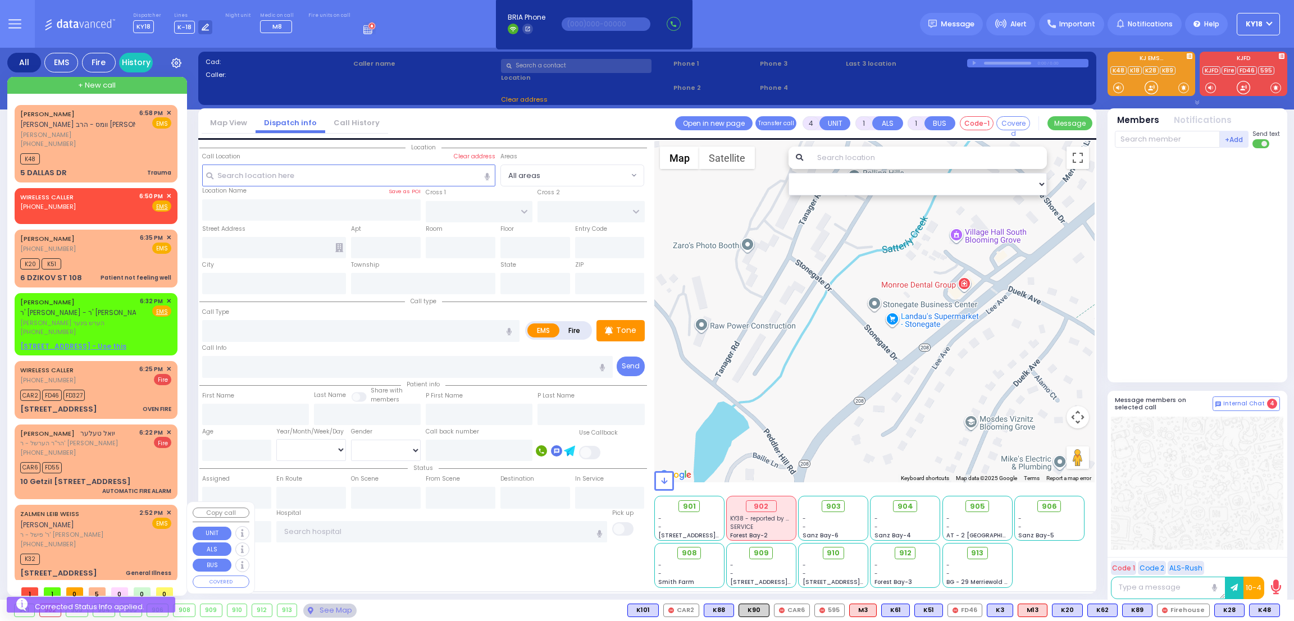
click at [123, 568] on div "[STREET_ADDRESS] General Illness" at bounding box center [95, 573] width 151 height 11
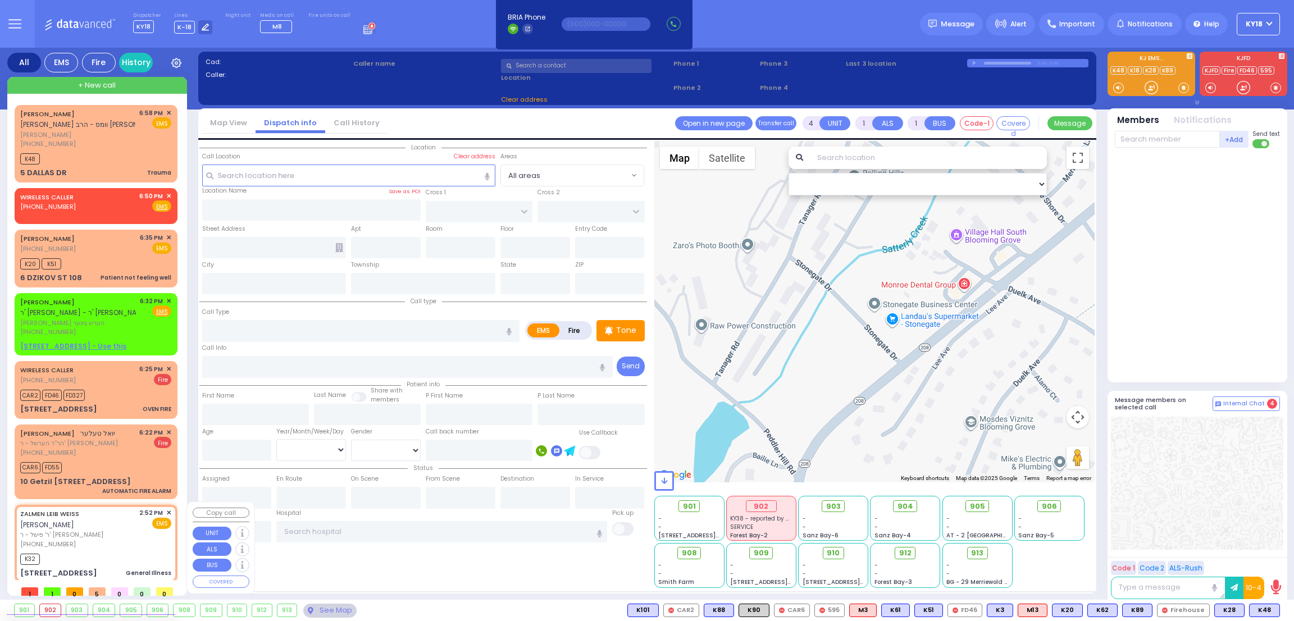
type input "1"
type input "0"
select select
type input "General Illness"
radio input "true"
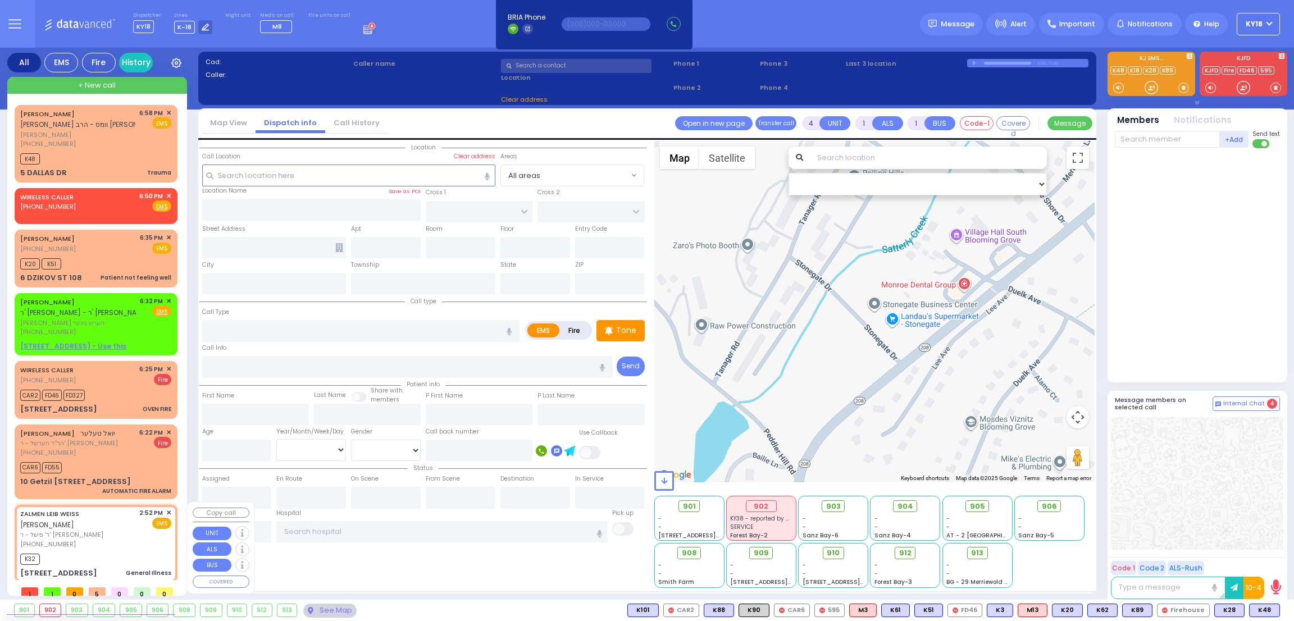
type input "[PERSON_NAME]"
type input "WEISS"
select select
type input "14:52"
type input "14:57"
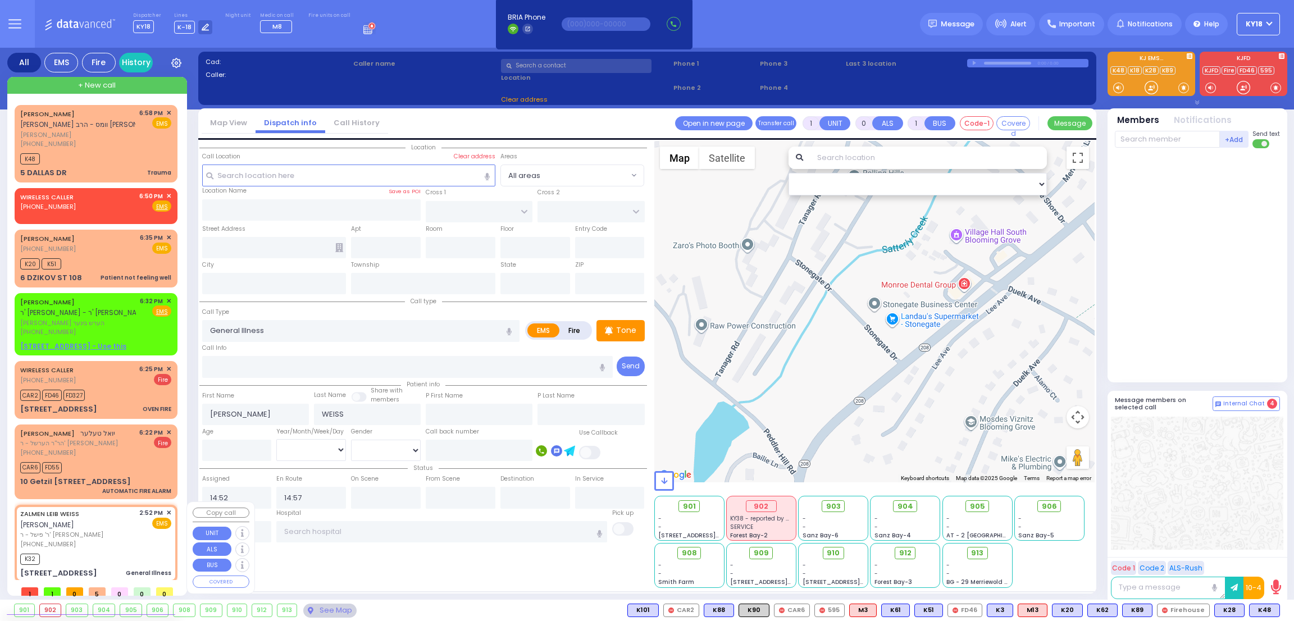
select select "Hatzalah Garages"
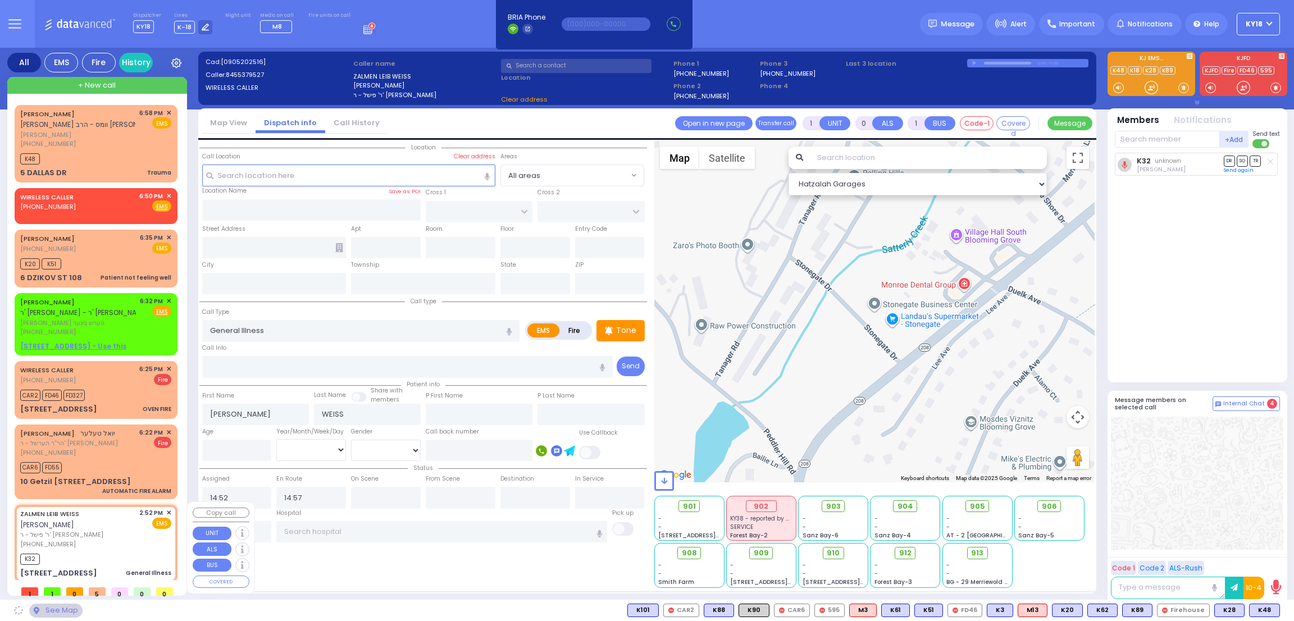
type input "[STREET_ADDRESS]"
type input "[PERSON_NAME]"
type input "[US_STATE]"
type input "10950"
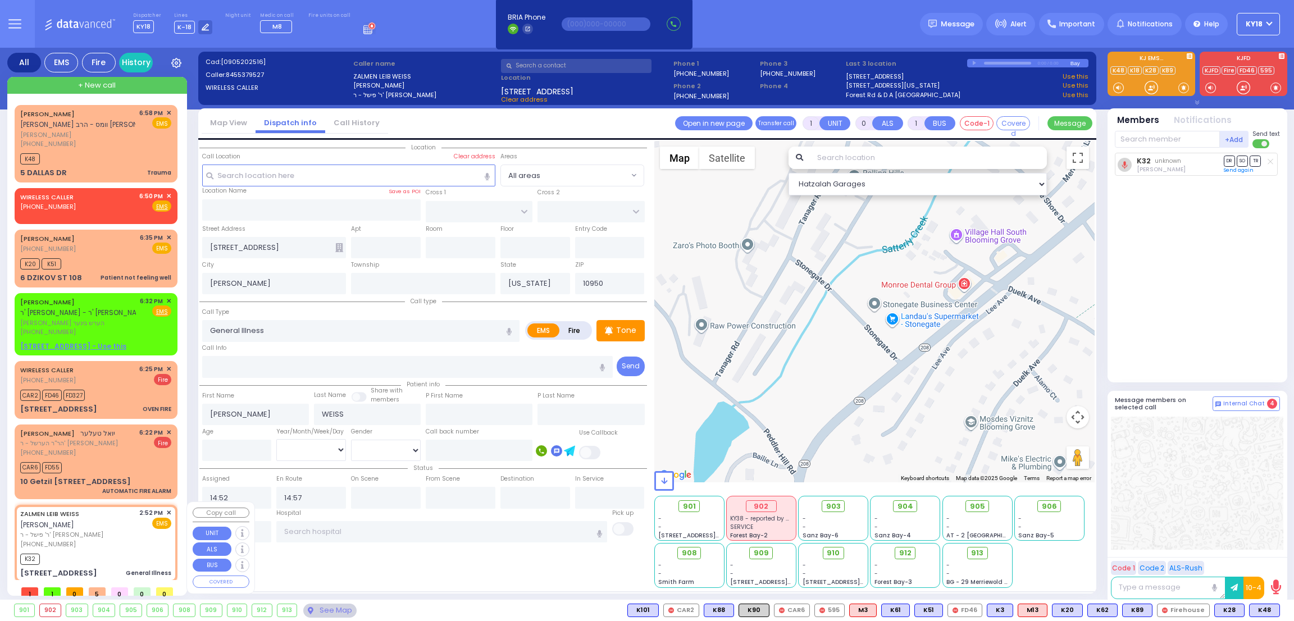
click at [167, 509] on span "✕" at bounding box center [168, 513] width 5 height 10
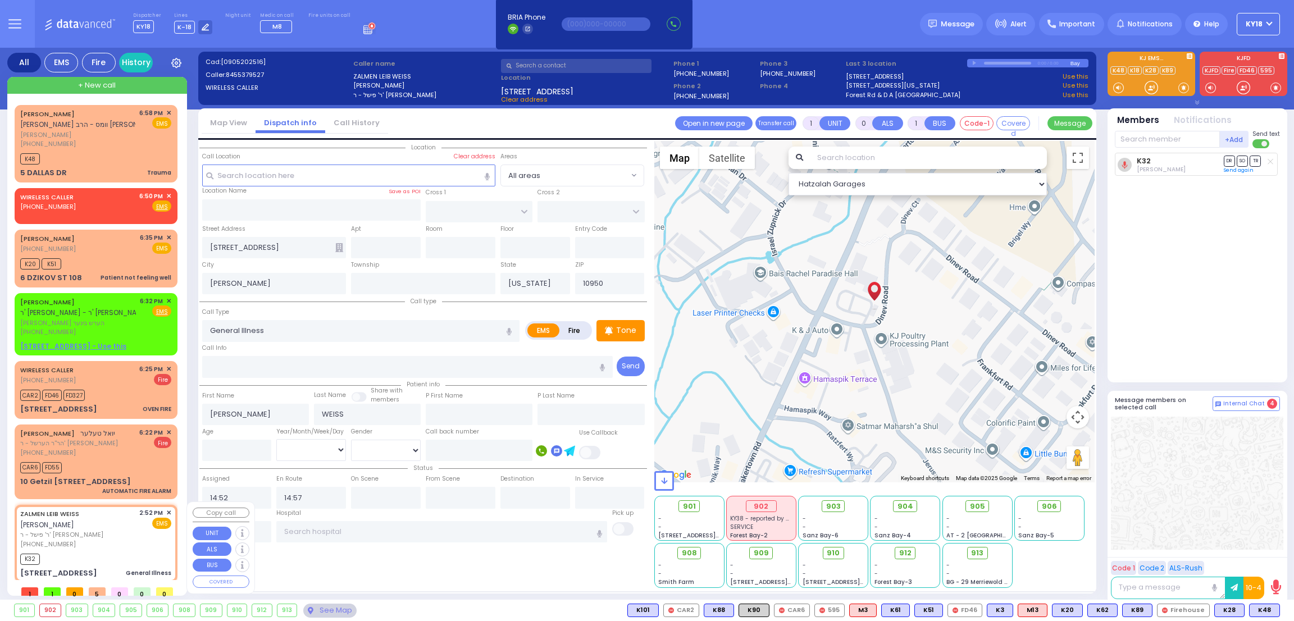
click at [170, 506] on div "[PERSON_NAME] [PERSON_NAME] ר' פישל - ר' [PERSON_NAME] [PHONE_NUMBER] 2:52 PM ✕…" at bounding box center [96, 543] width 158 height 74
select select
radio input "true"
select select
select select "Hatzalah Garages"
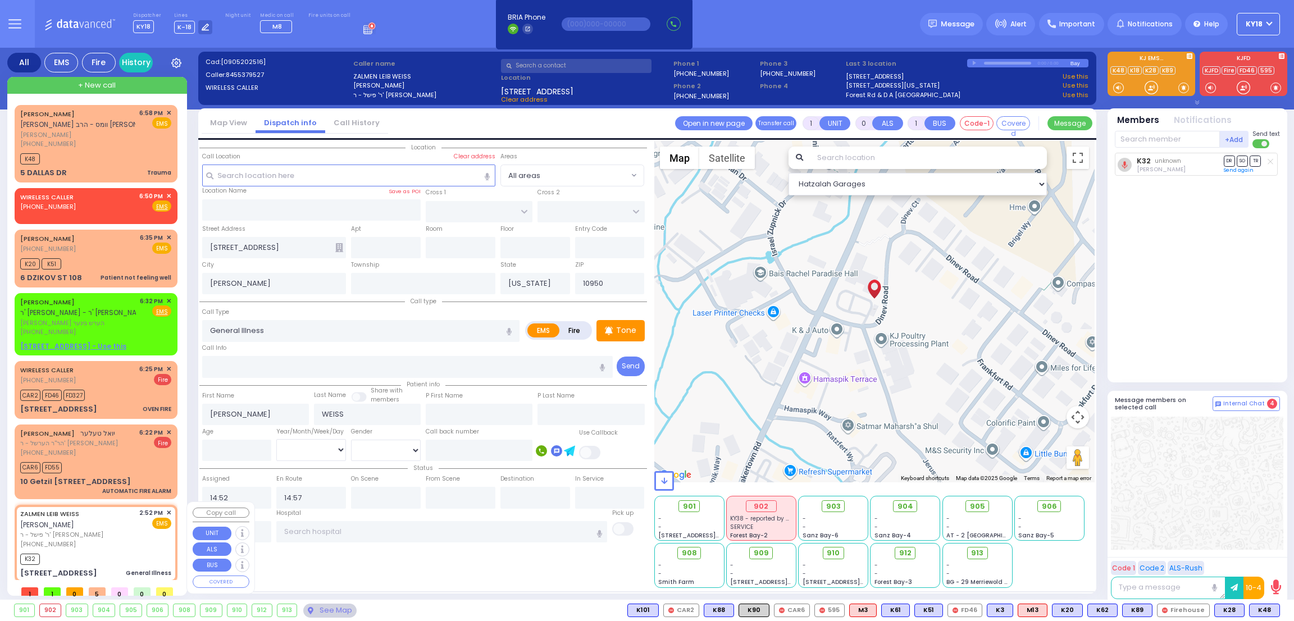
click at [167, 510] on span "✕" at bounding box center [168, 513] width 5 height 10
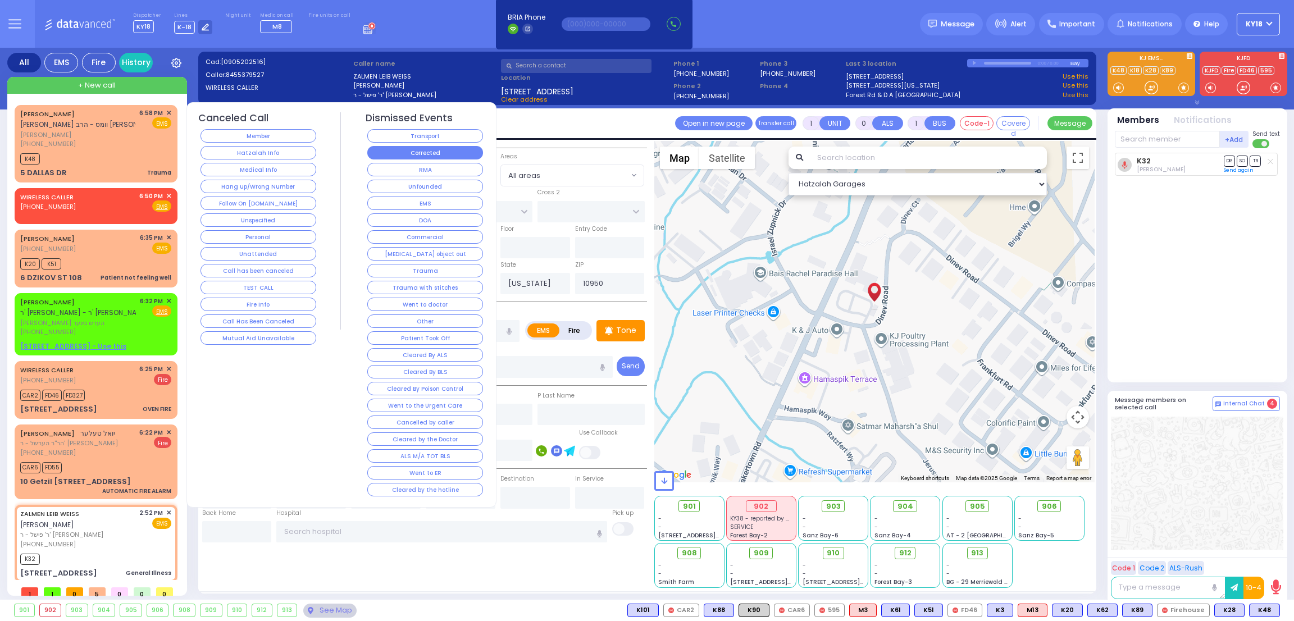
click at [410, 156] on button "Corrected" at bounding box center [425, 152] width 116 height 13
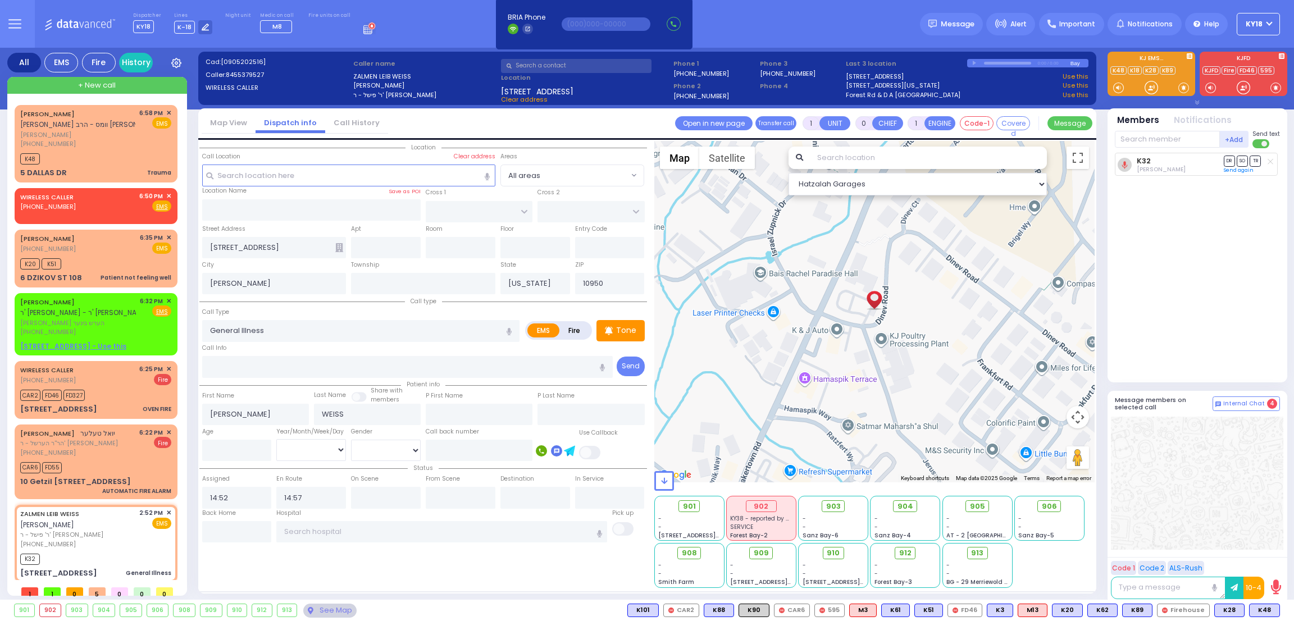
select select
radio input "true"
select select
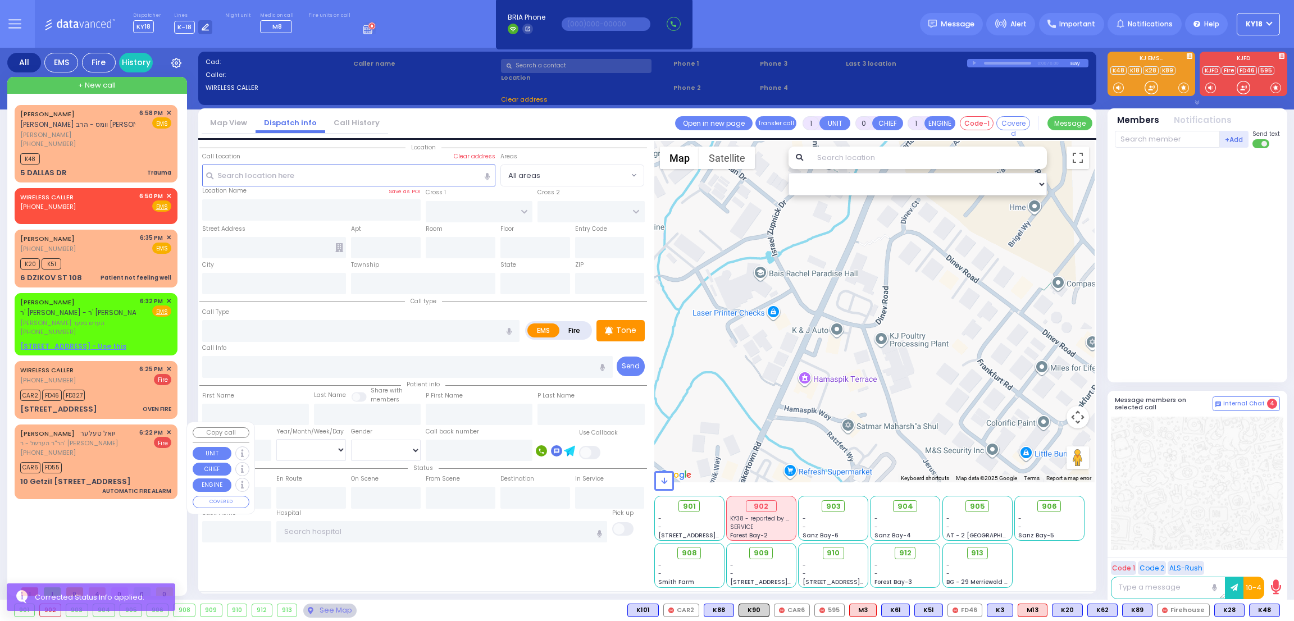
click at [171, 428] on span "✕" at bounding box center [168, 433] width 5 height 10
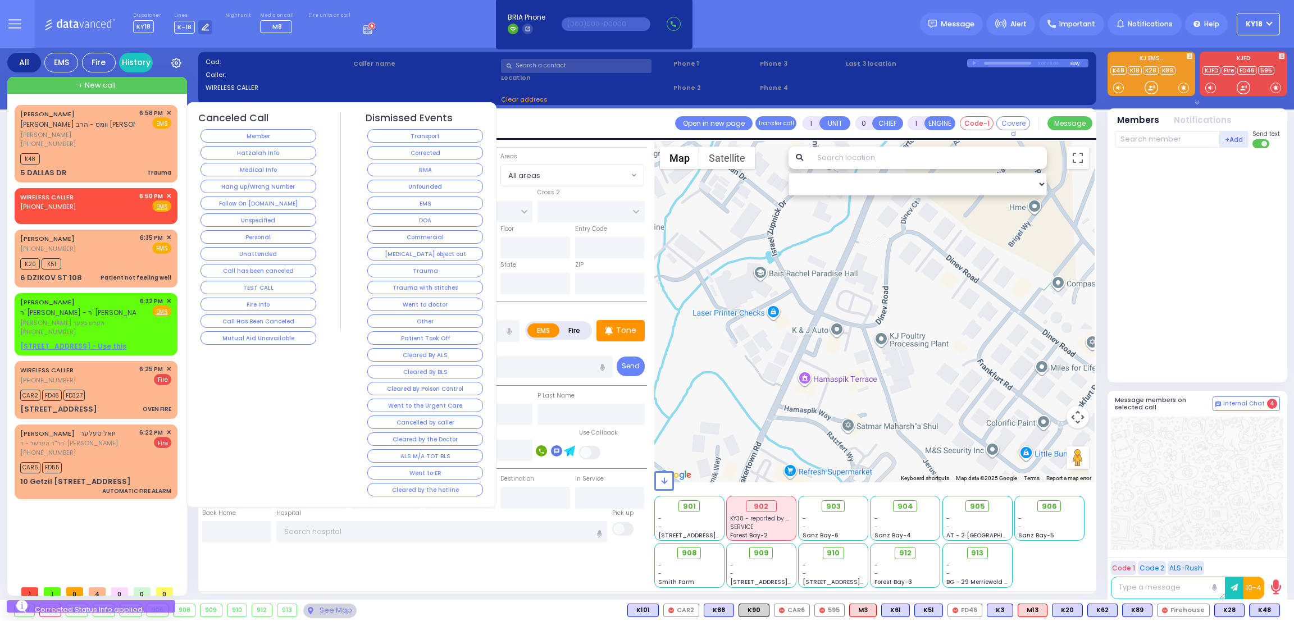
click at [434, 144] on div "Corrected" at bounding box center [426, 152] width 120 height 17
click at [429, 153] on button "Corrected" at bounding box center [425, 152] width 116 height 13
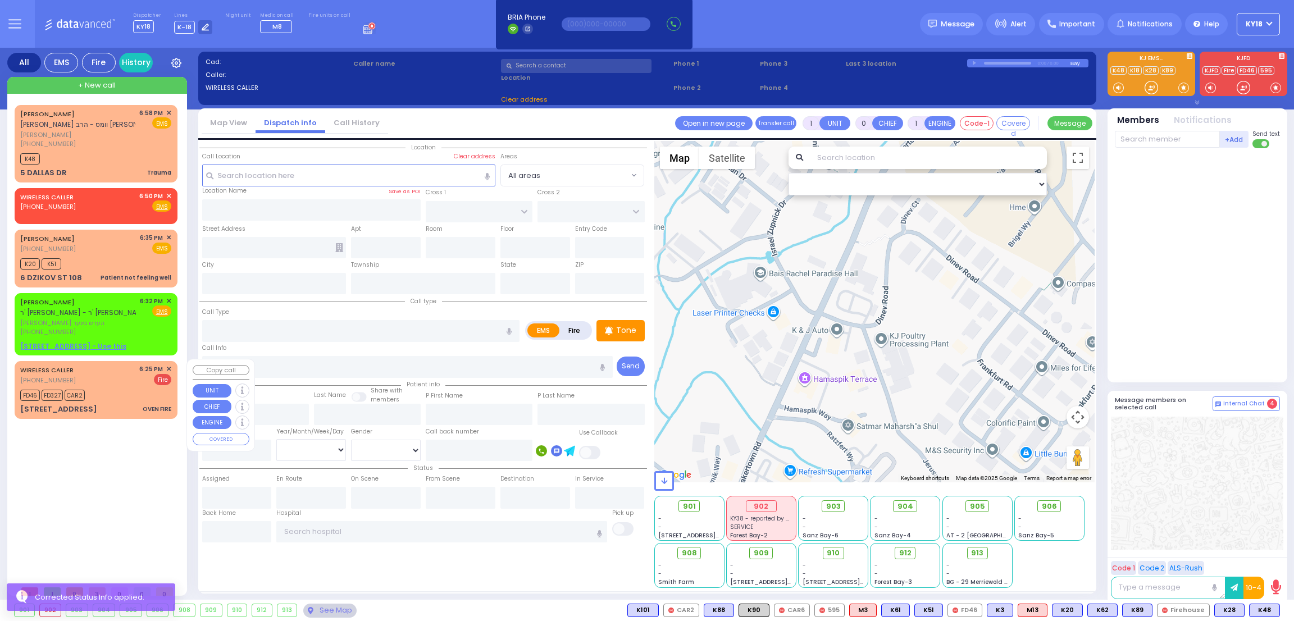
click at [170, 367] on span "✕" at bounding box center [168, 369] width 5 height 10
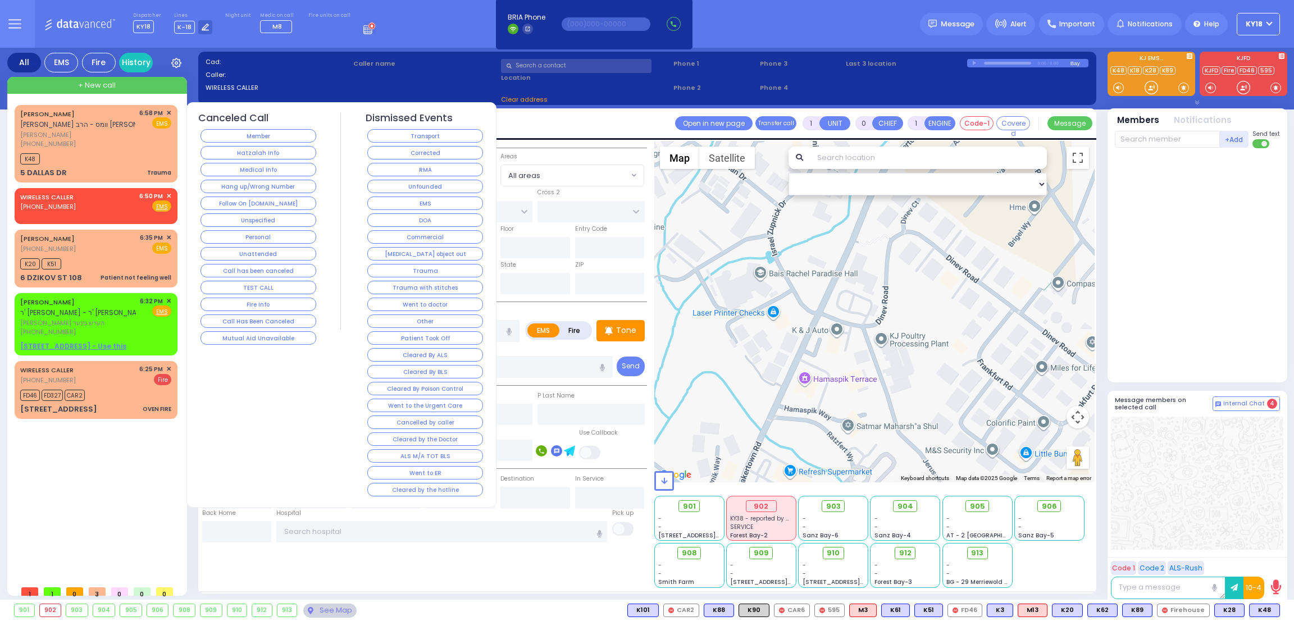
click at [410, 151] on button "Corrected" at bounding box center [425, 152] width 116 height 13
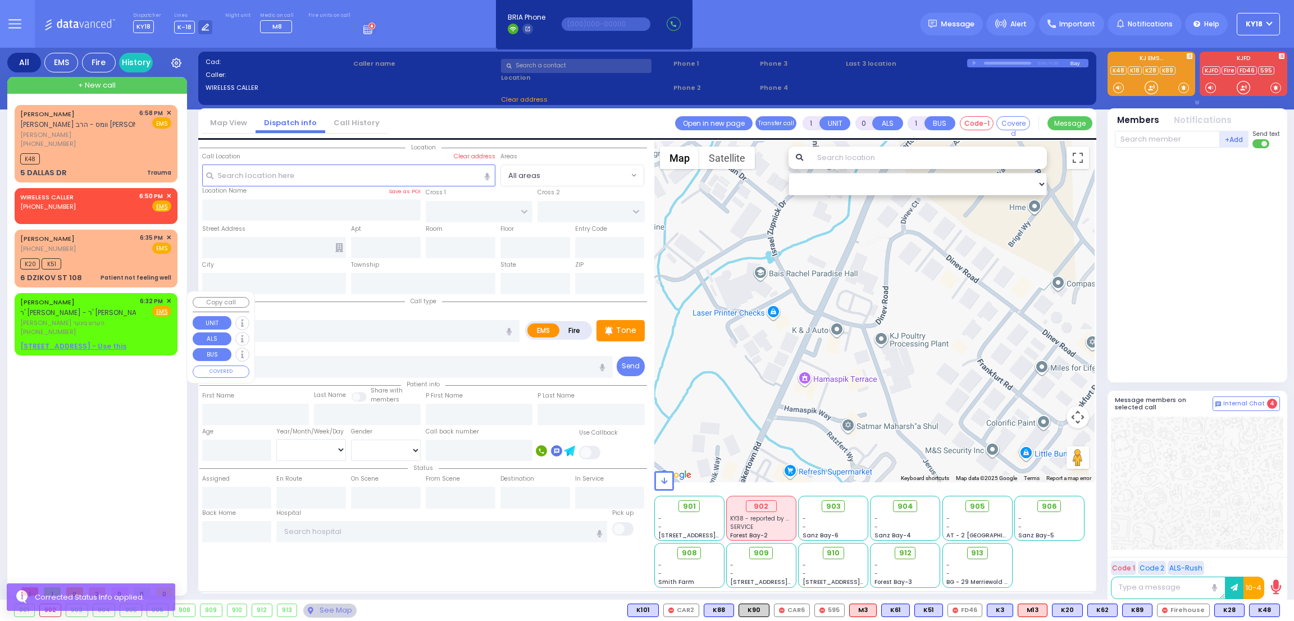
click at [122, 313] on span "ר' [PERSON_NAME] - ר' [PERSON_NAME]" at bounding box center [84, 313] width 129 height 10
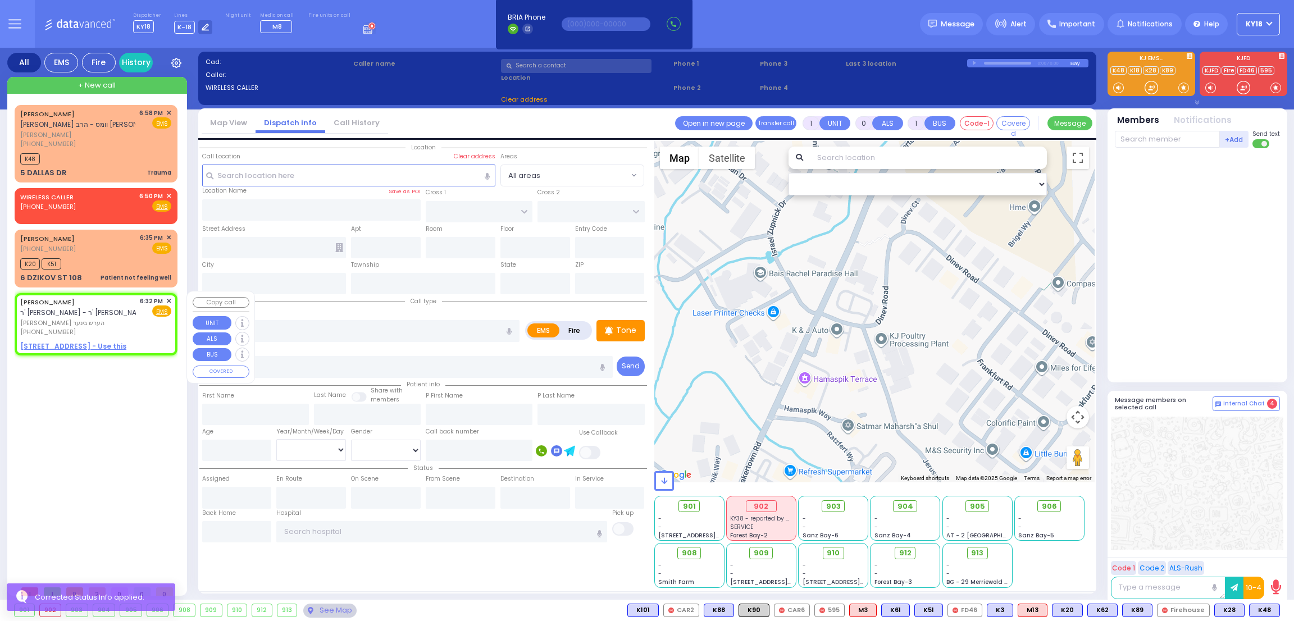
type input "2"
type input "1"
select select
radio input "true"
type input "[PERSON_NAME]"
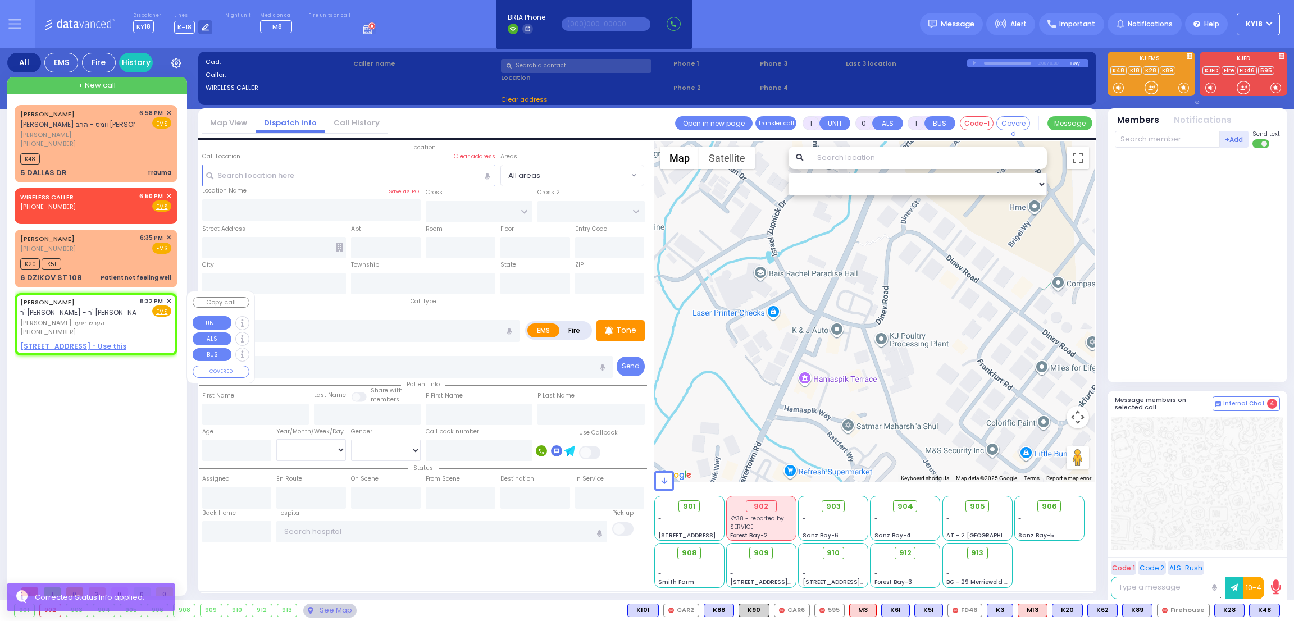
type input "[PERSON_NAME]"
select select
type input "18:32"
select select "Hatzalah Garages"
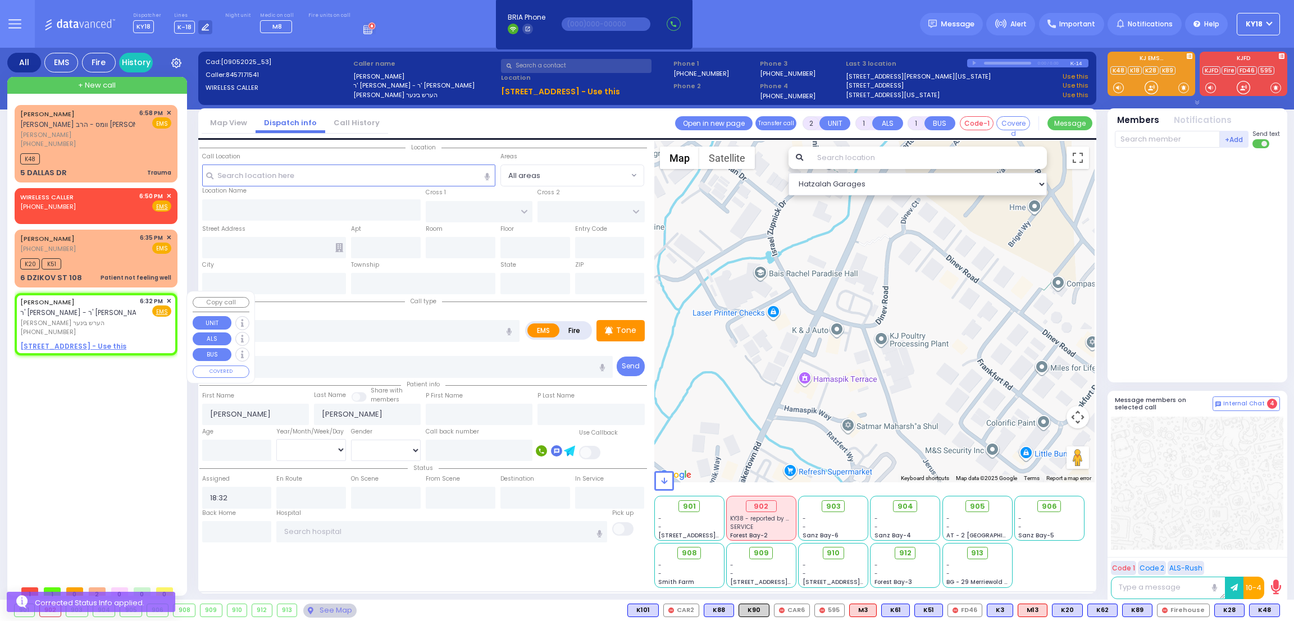
click at [168, 296] on span "✕" at bounding box center [168, 301] width 5 height 10
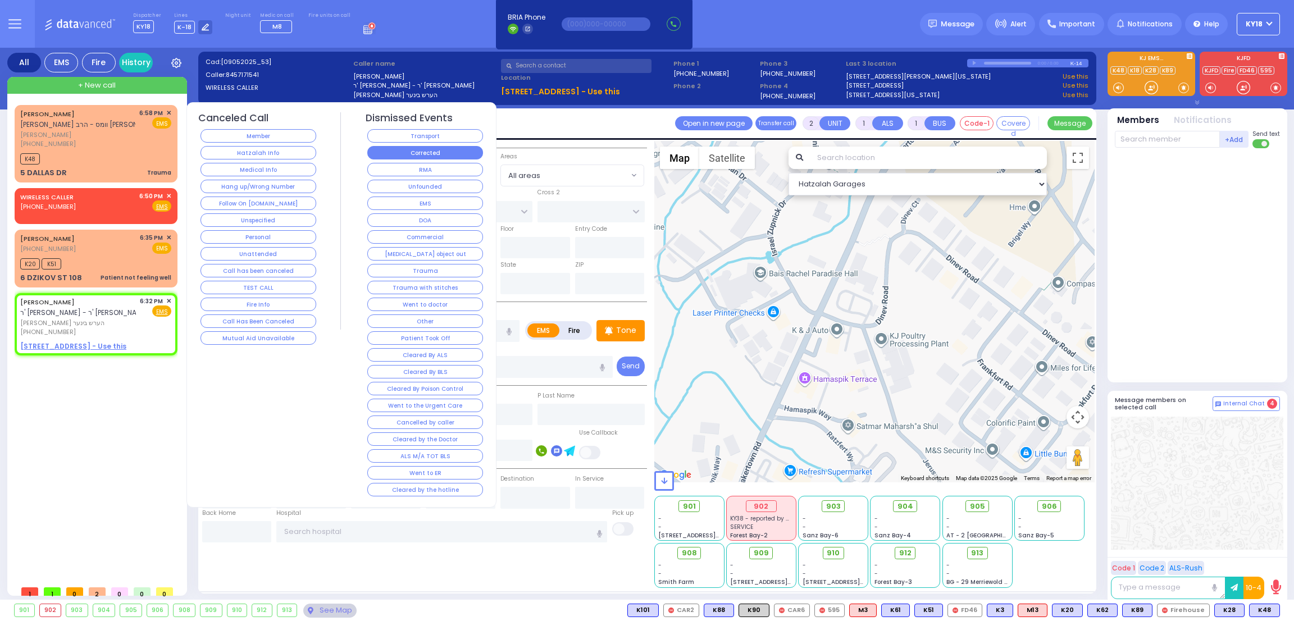
click at [397, 148] on button "Corrected" at bounding box center [425, 152] width 116 height 13
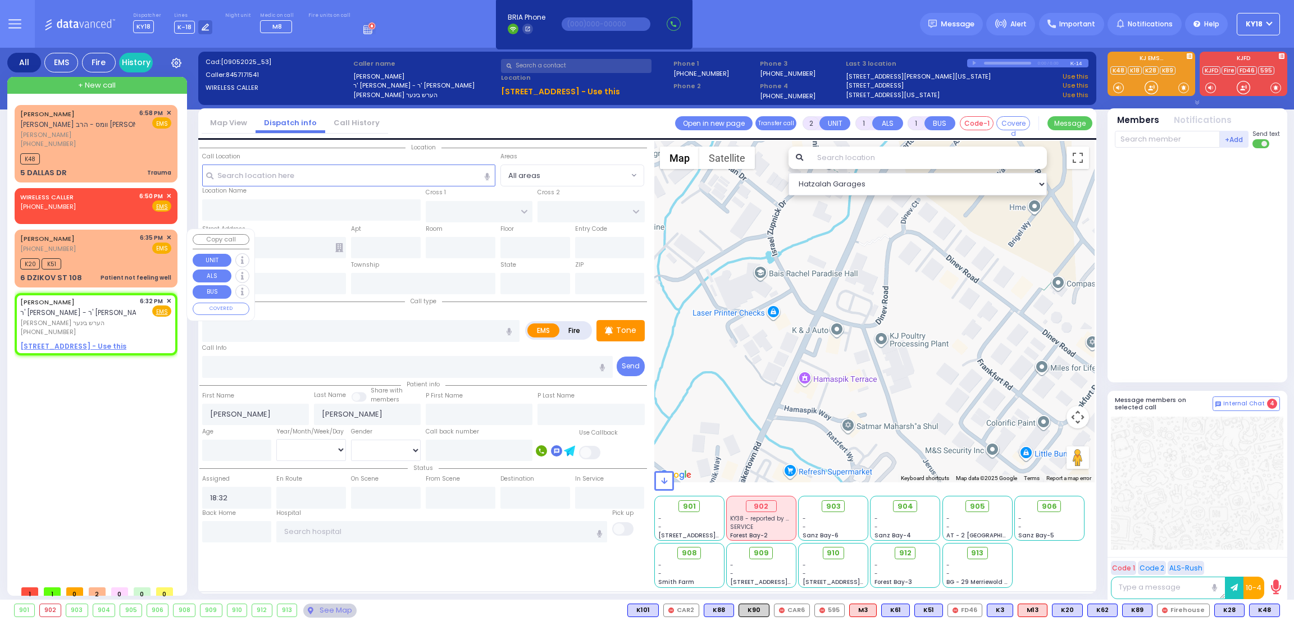
select select
radio input "true"
select select
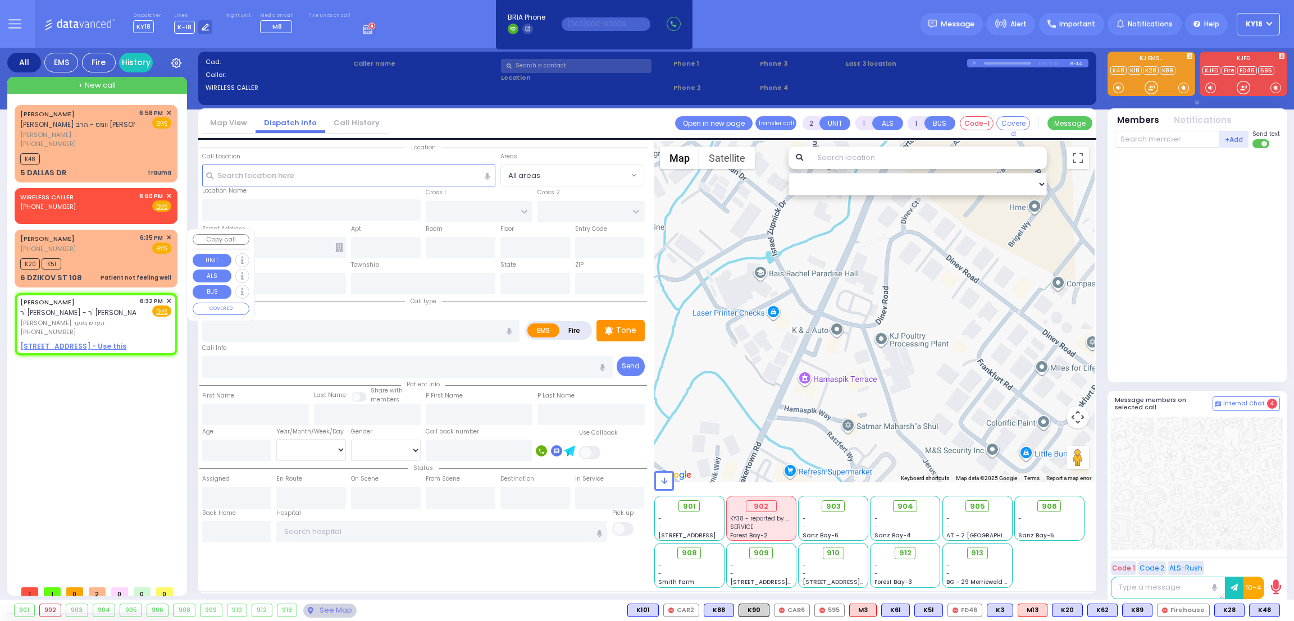
click at [73, 263] on div "K20 K51" at bounding box center [95, 262] width 151 height 14
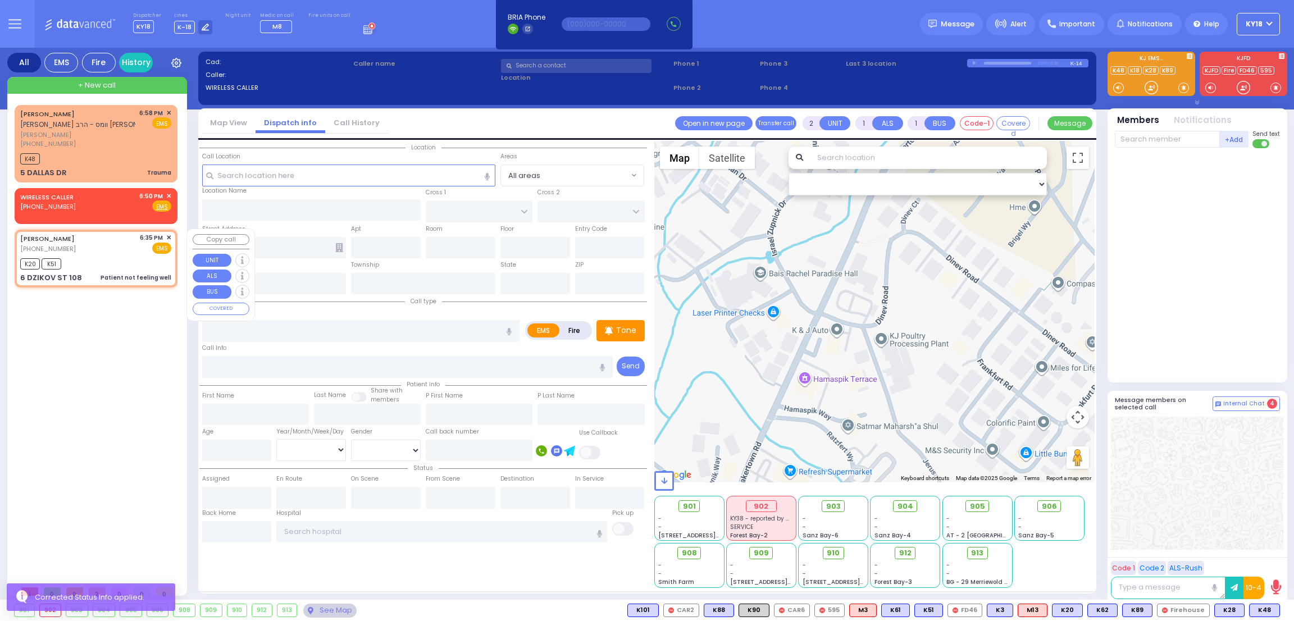
select select
type input "Patient not feeling well"
radio input "true"
type input "[PERSON_NAME]"
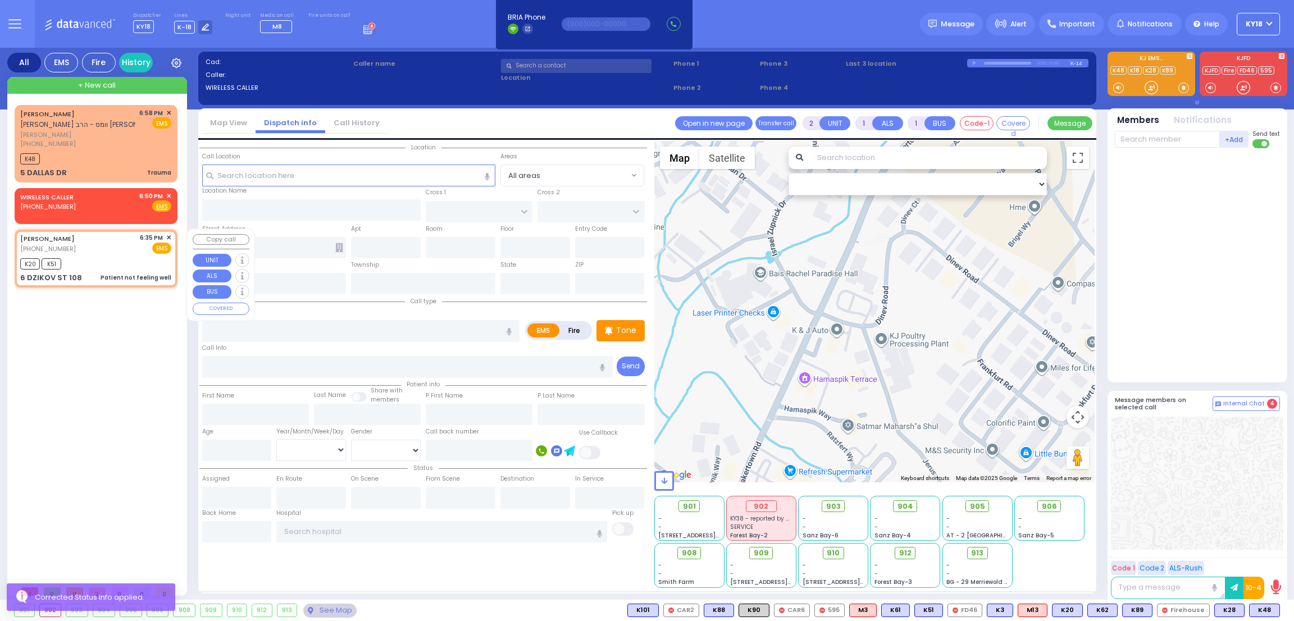
select select
type input "18:35"
type input "18:40"
select select "Hatzalah Garages"
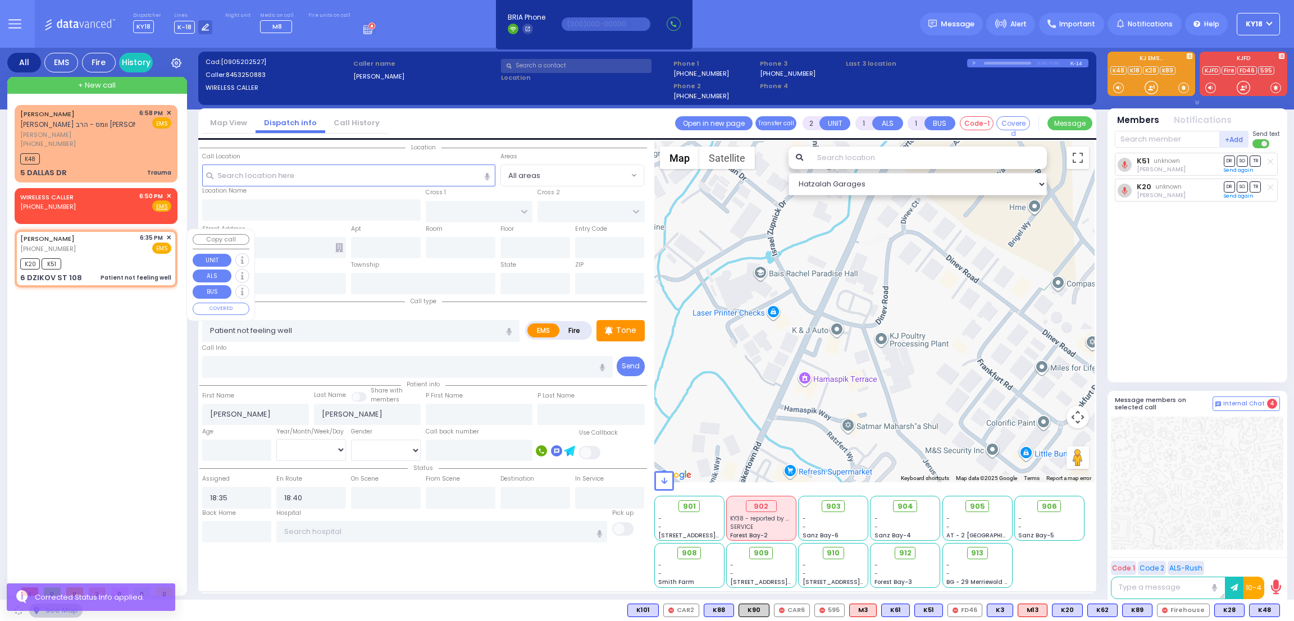
type input "6 DZIKOV ST"
click at [167, 235] on span "✕" at bounding box center [168, 238] width 5 height 10
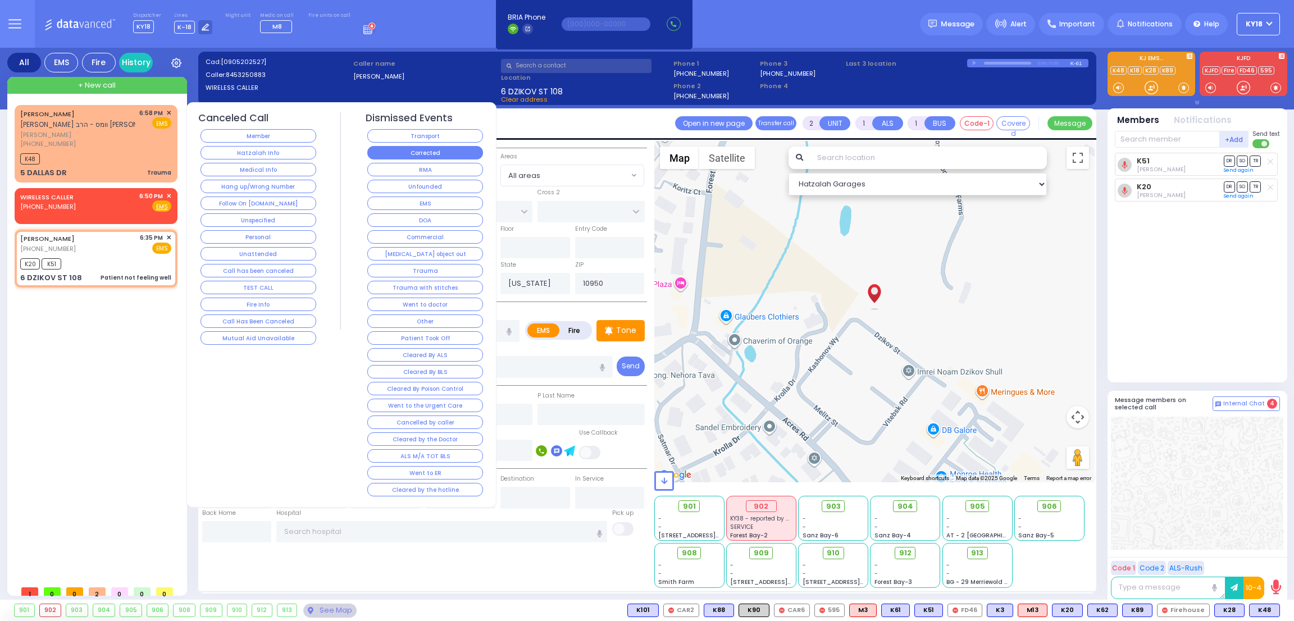
click at [386, 154] on button "Corrected" at bounding box center [425, 152] width 116 height 13
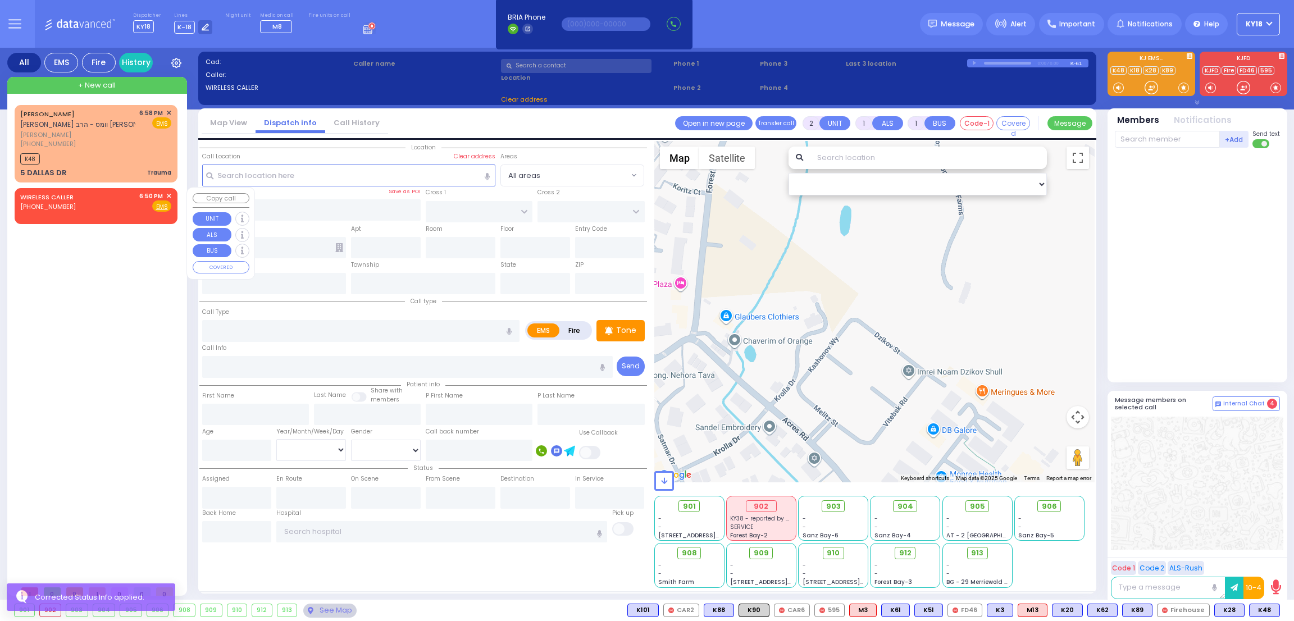
click at [170, 193] on span "✕" at bounding box center [168, 196] width 5 height 10
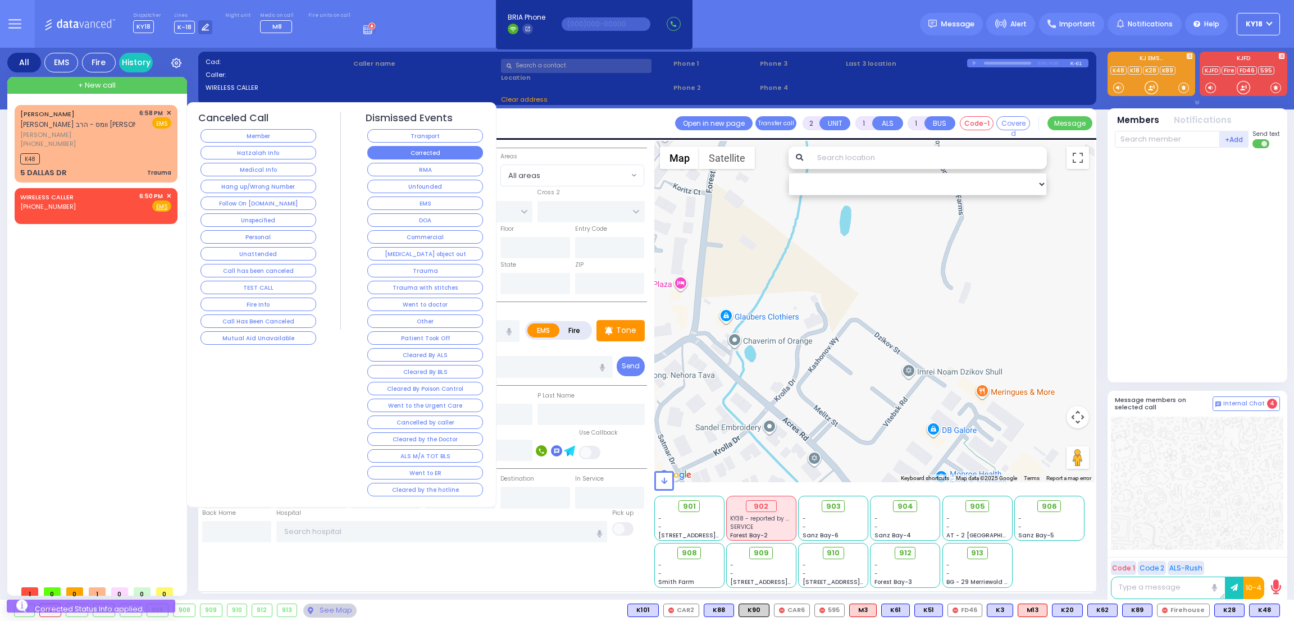
click at [415, 150] on button "Corrected" at bounding box center [425, 152] width 116 height 13
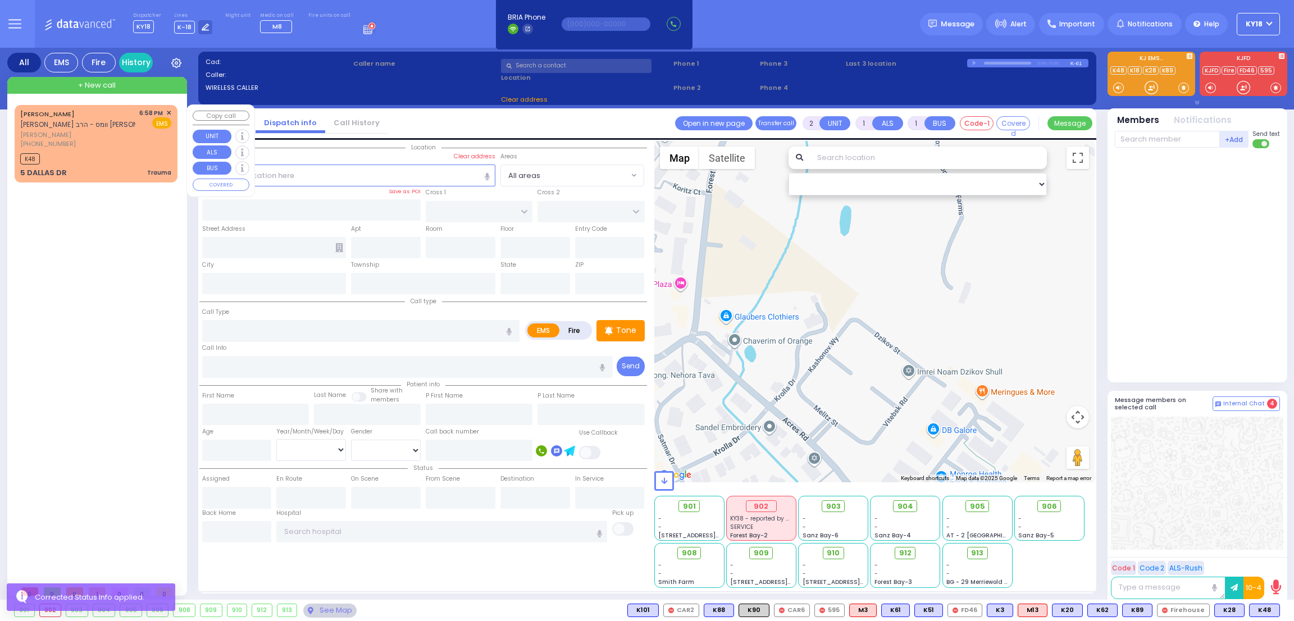
drag, startPoint x: 122, startPoint y: 135, endPoint x: 129, endPoint y: 135, distance: 6.7
click at [129, 135] on span "[PERSON_NAME]" at bounding box center [77, 135] width 115 height 10
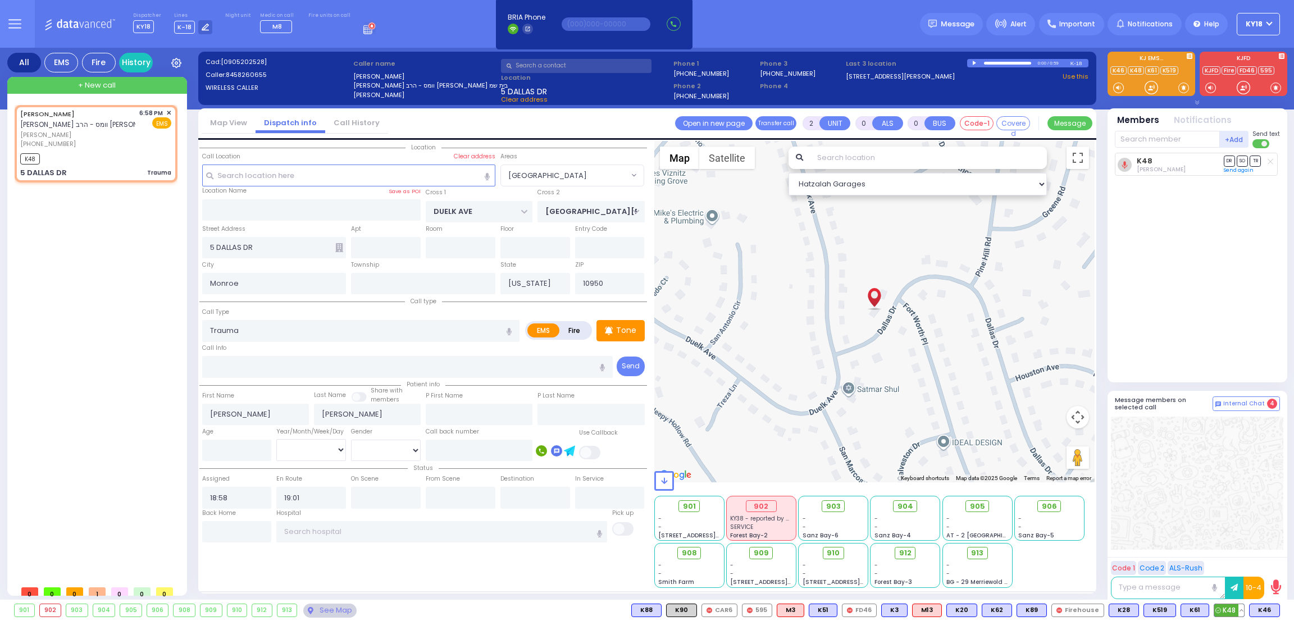
click at [1238, 611] on button at bounding box center [1241, 610] width 6 height 12
click at [1232, 564] on icon at bounding box center [1233, 561] width 12 height 12
click at [1219, 306] on div "K48 [PERSON_NAME] DR SO TR" at bounding box center [1198, 263] width 167 height 220
click at [170, 109] on span "✕" at bounding box center [168, 113] width 5 height 10
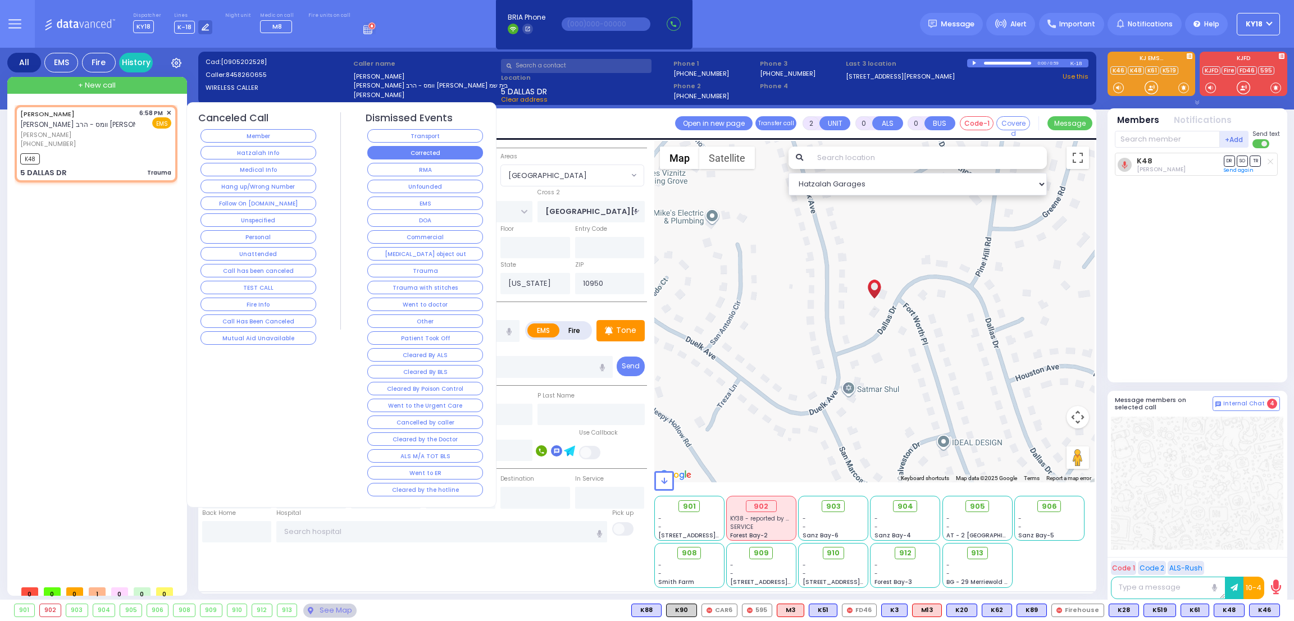
click at [385, 157] on button "Corrected" at bounding box center [425, 152] width 116 height 13
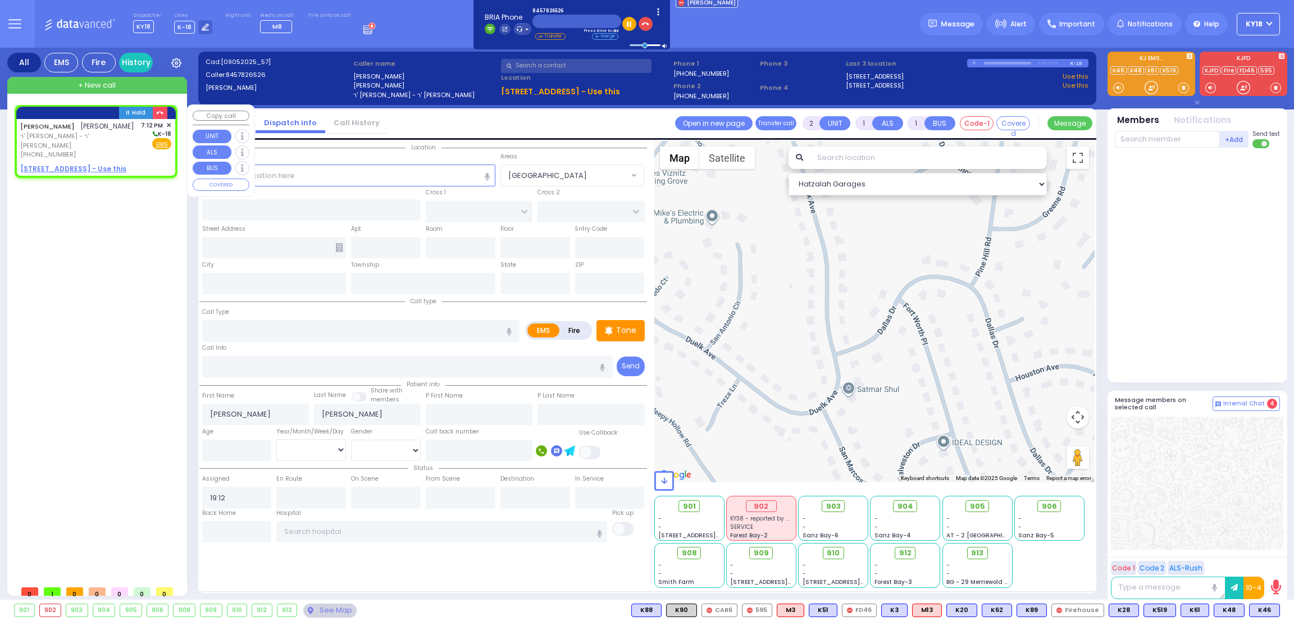
click at [90, 132] on div "[PERSON_NAME] [PERSON_NAME]" at bounding box center [77, 126] width 114 height 11
click at [70, 168] on u "[STREET_ADDRESS] - Use this" at bounding box center [73, 169] width 106 height 10
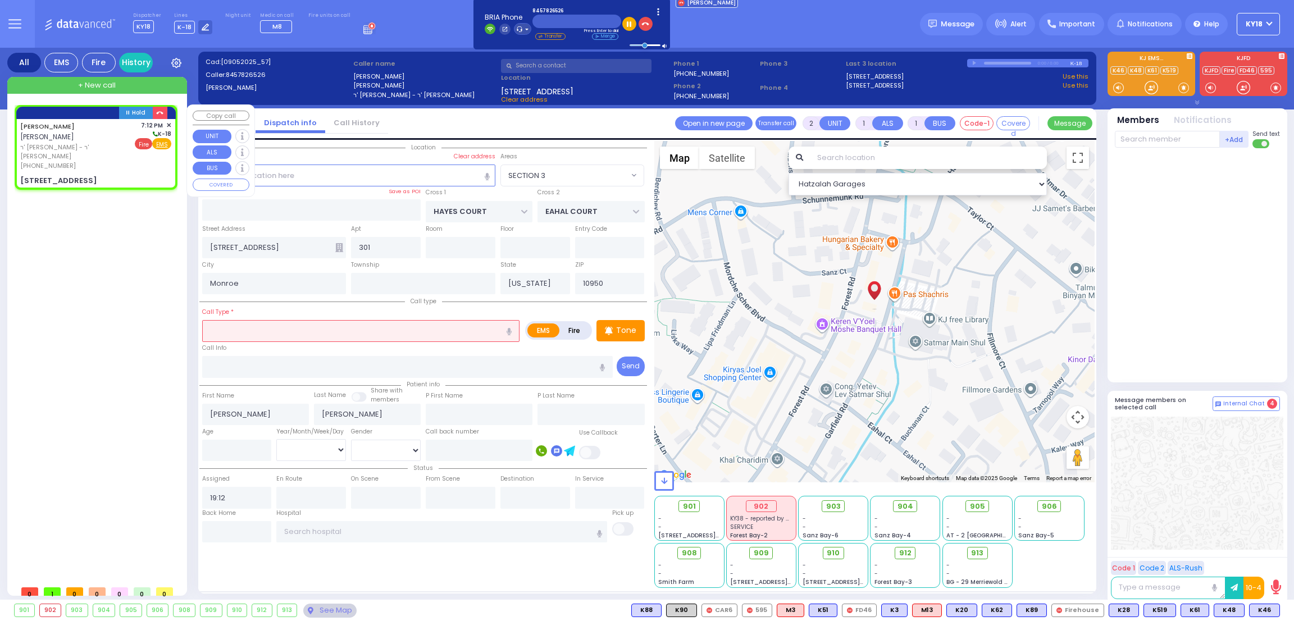
click at [147, 143] on span "Fire" at bounding box center [143, 143] width 17 height 11
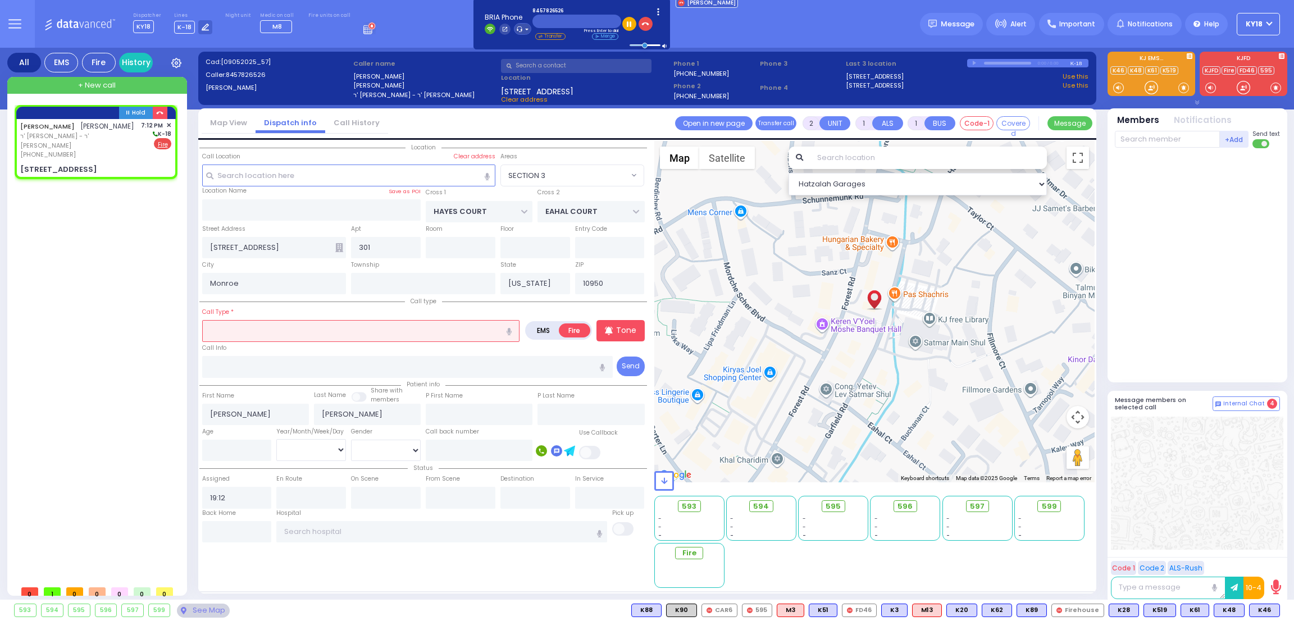
click at [220, 331] on input "text" at bounding box center [360, 330] width 317 height 21
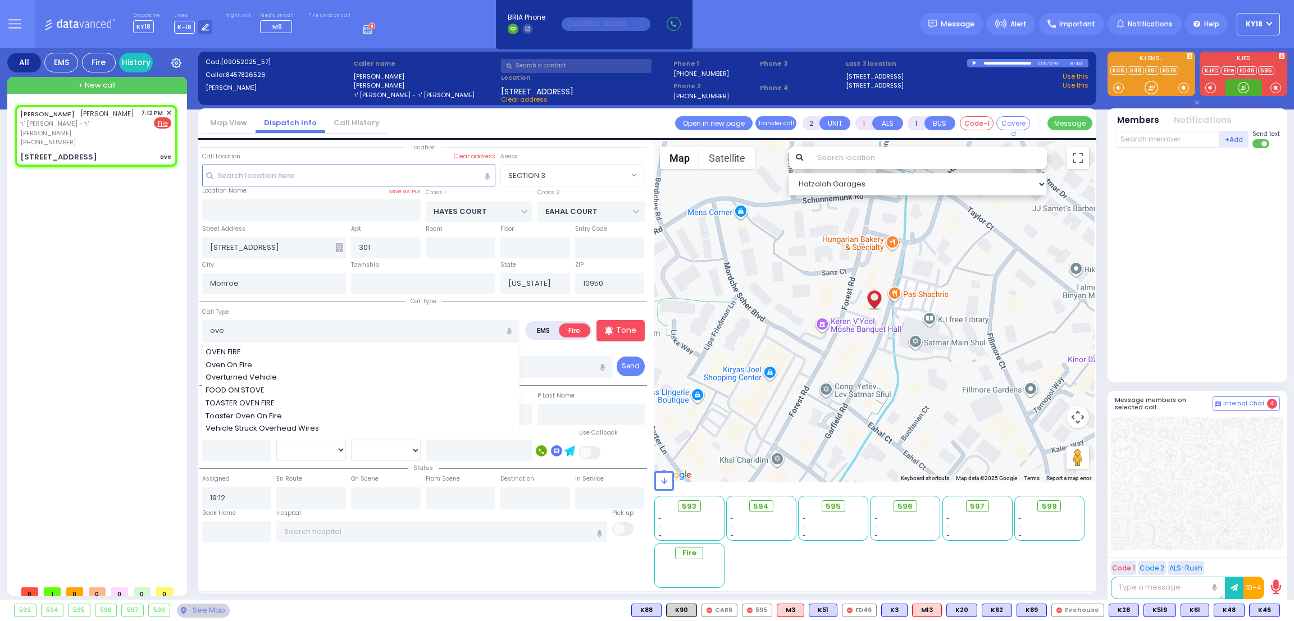
click at [1242, 88] on div at bounding box center [1243, 87] width 11 height 11
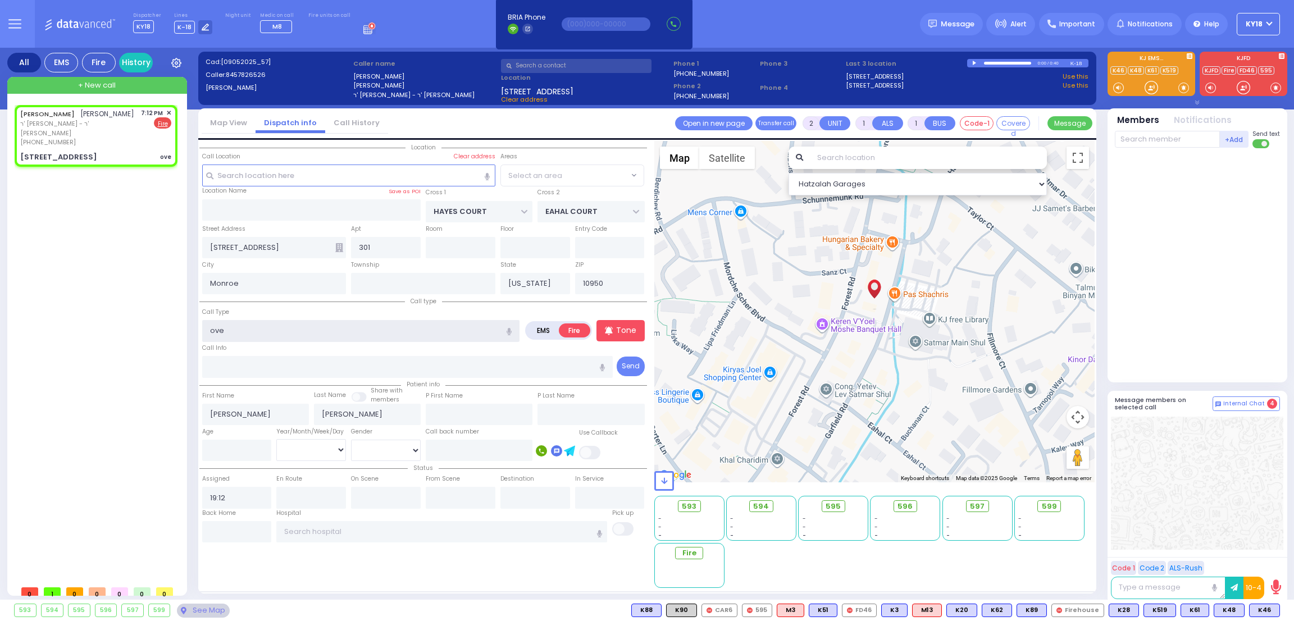
click at [238, 333] on input "ove" at bounding box center [360, 330] width 317 height 21
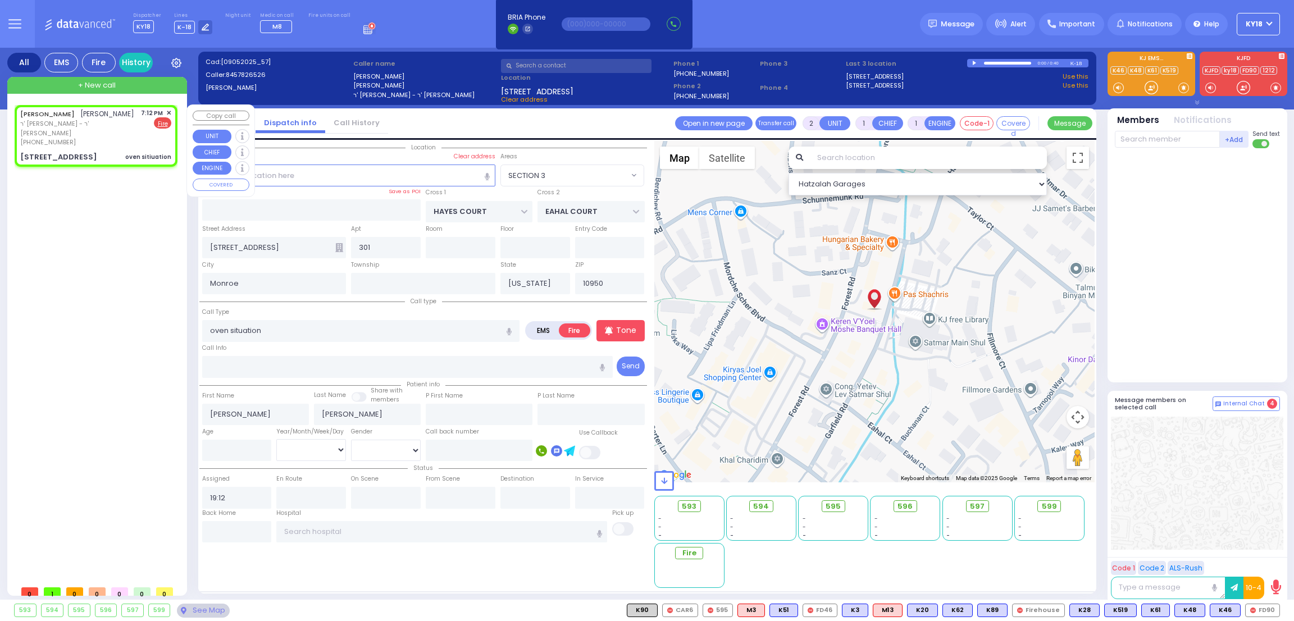
click at [74, 153] on div "[STREET_ADDRESS]" at bounding box center [58, 157] width 77 height 11
click at [1248, 89] on div at bounding box center [1243, 87] width 11 height 11
drag, startPoint x: 1244, startPoint y: 92, endPoint x: 1195, endPoint y: 138, distance: 66.3
click at [1195, 138] on div "Team connect is not connected. Please, close all team connect windows and Try N…" at bounding box center [1197, 326] width 180 height 556
click at [1195, 138] on input "text" at bounding box center [1167, 139] width 105 height 17
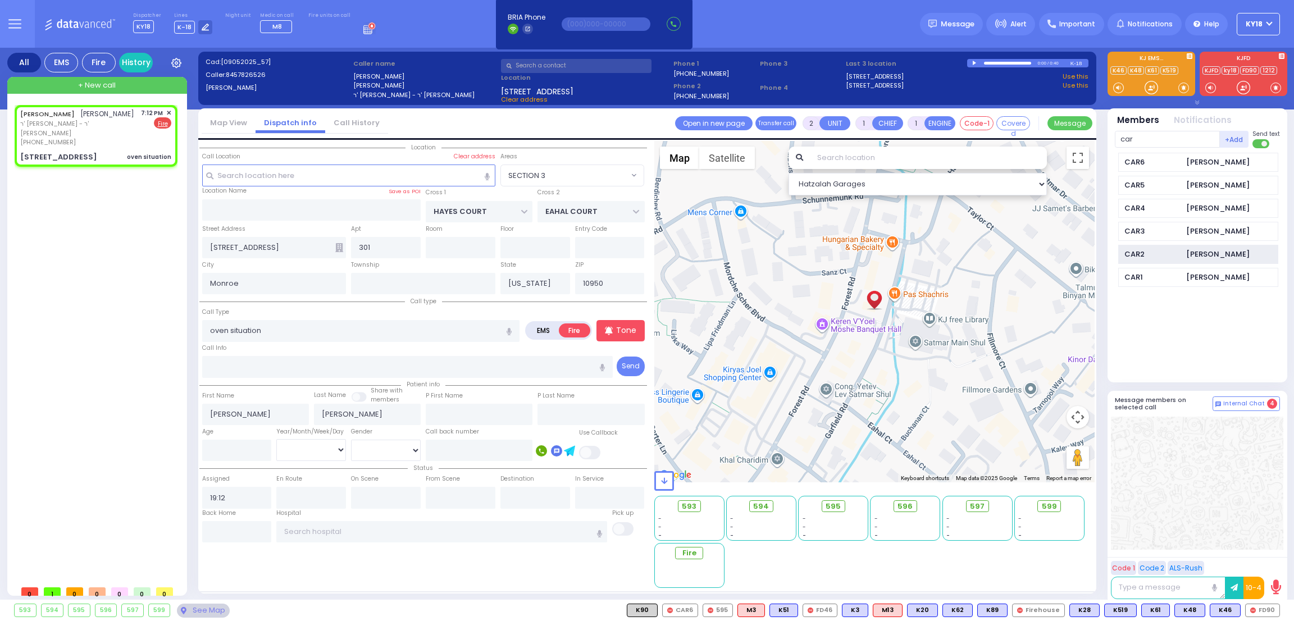
click at [1204, 251] on div "[PERSON_NAME]" at bounding box center [1217, 254] width 63 height 11
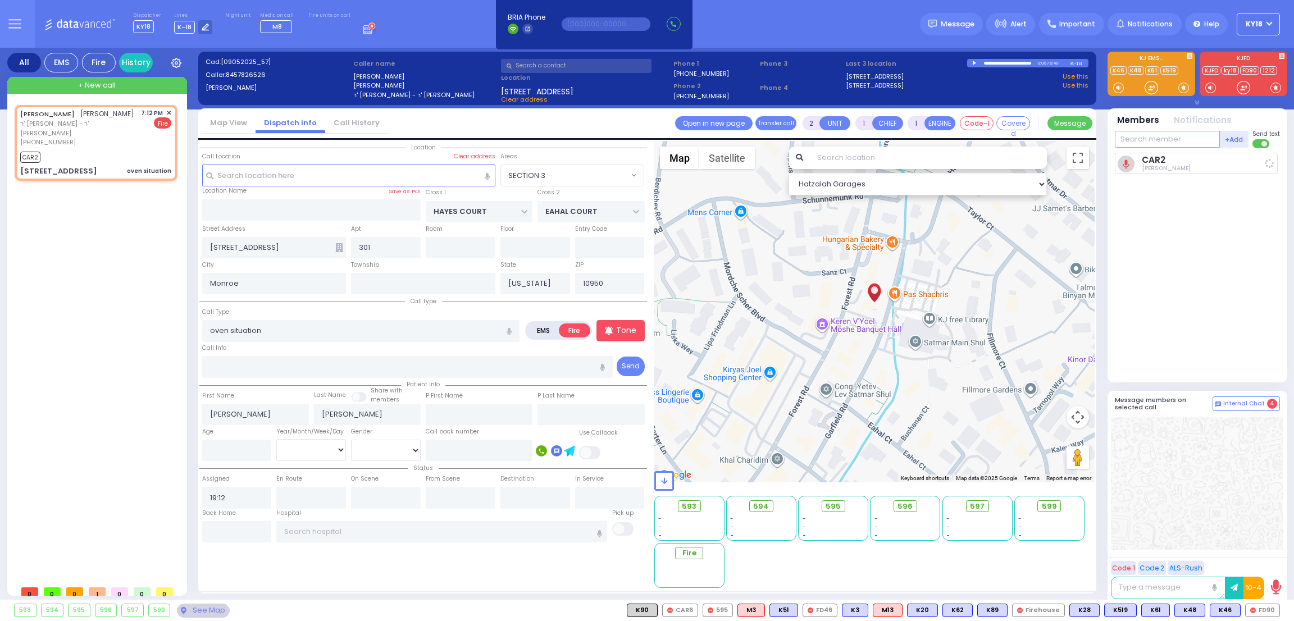
click at [1130, 135] on input "text" at bounding box center [1167, 139] width 105 height 17
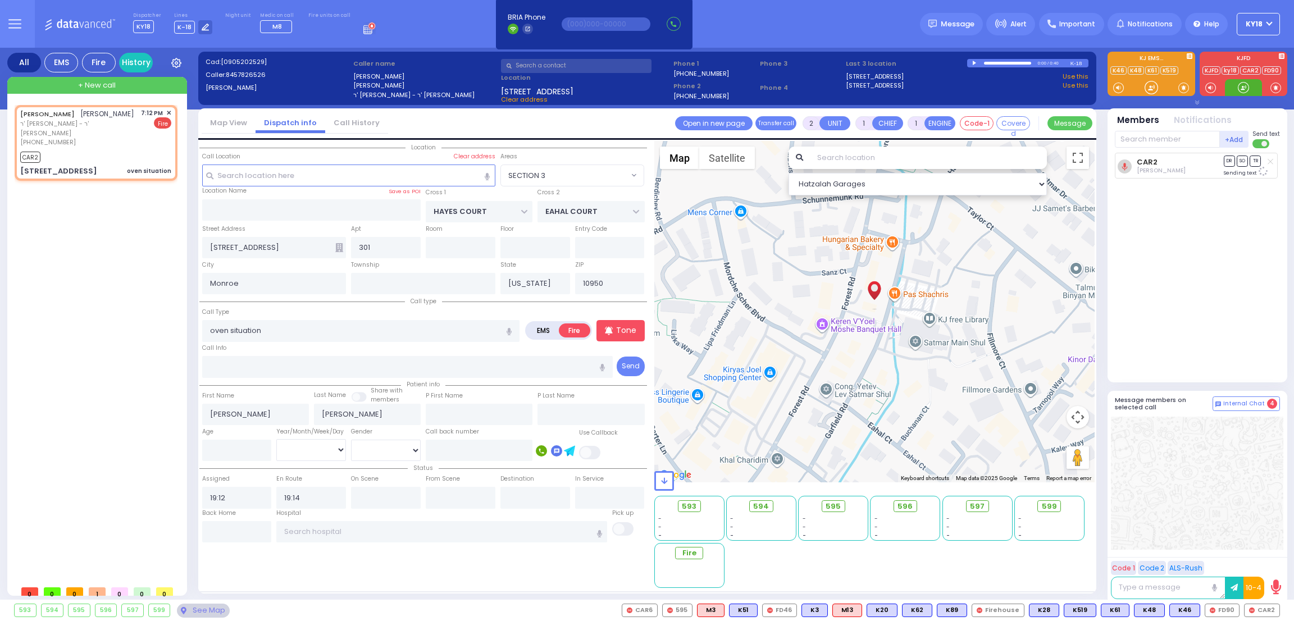
click at [1244, 84] on div at bounding box center [1243, 87] width 11 height 11
click at [1126, 131] on input "text" at bounding box center [1167, 139] width 105 height 17
click at [1129, 166] on div "FD67" at bounding box center [1152, 162] width 56 height 11
click at [1239, 88] on div at bounding box center [1243, 87] width 11 height 11
click at [1160, 142] on input "text" at bounding box center [1167, 139] width 105 height 17
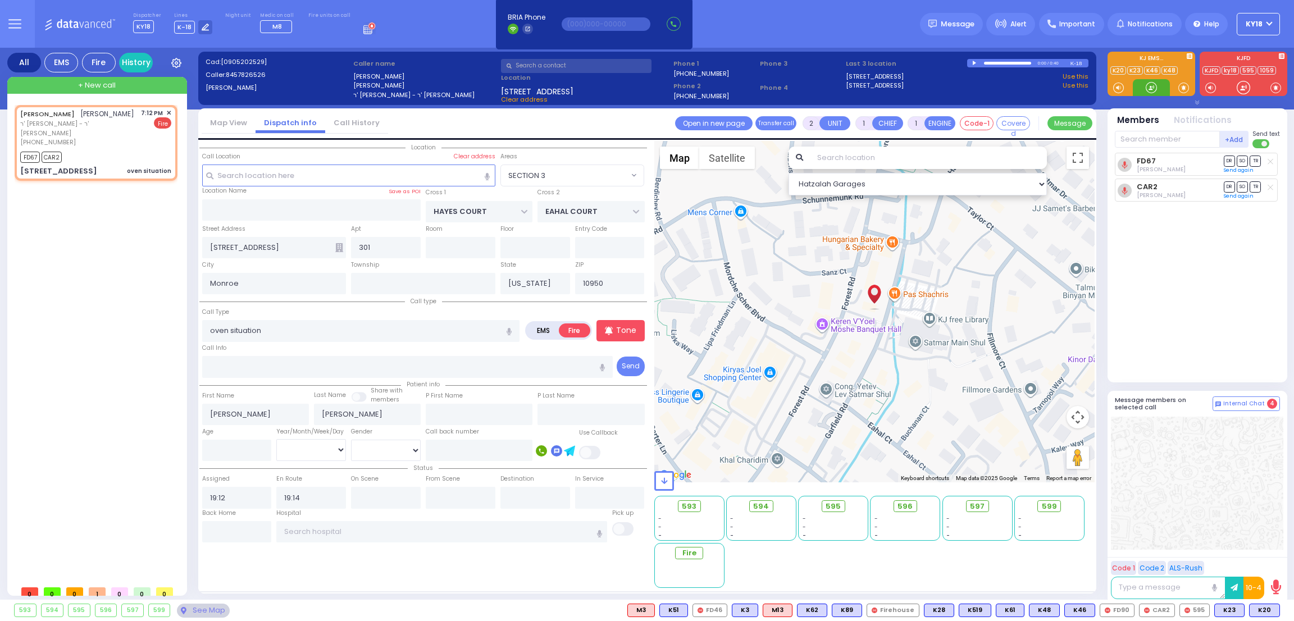
click at [1152, 86] on div at bounding box center [1151, 87] width 11 height 11
